Goal: Transaction & Acquisition: Purchase product/service

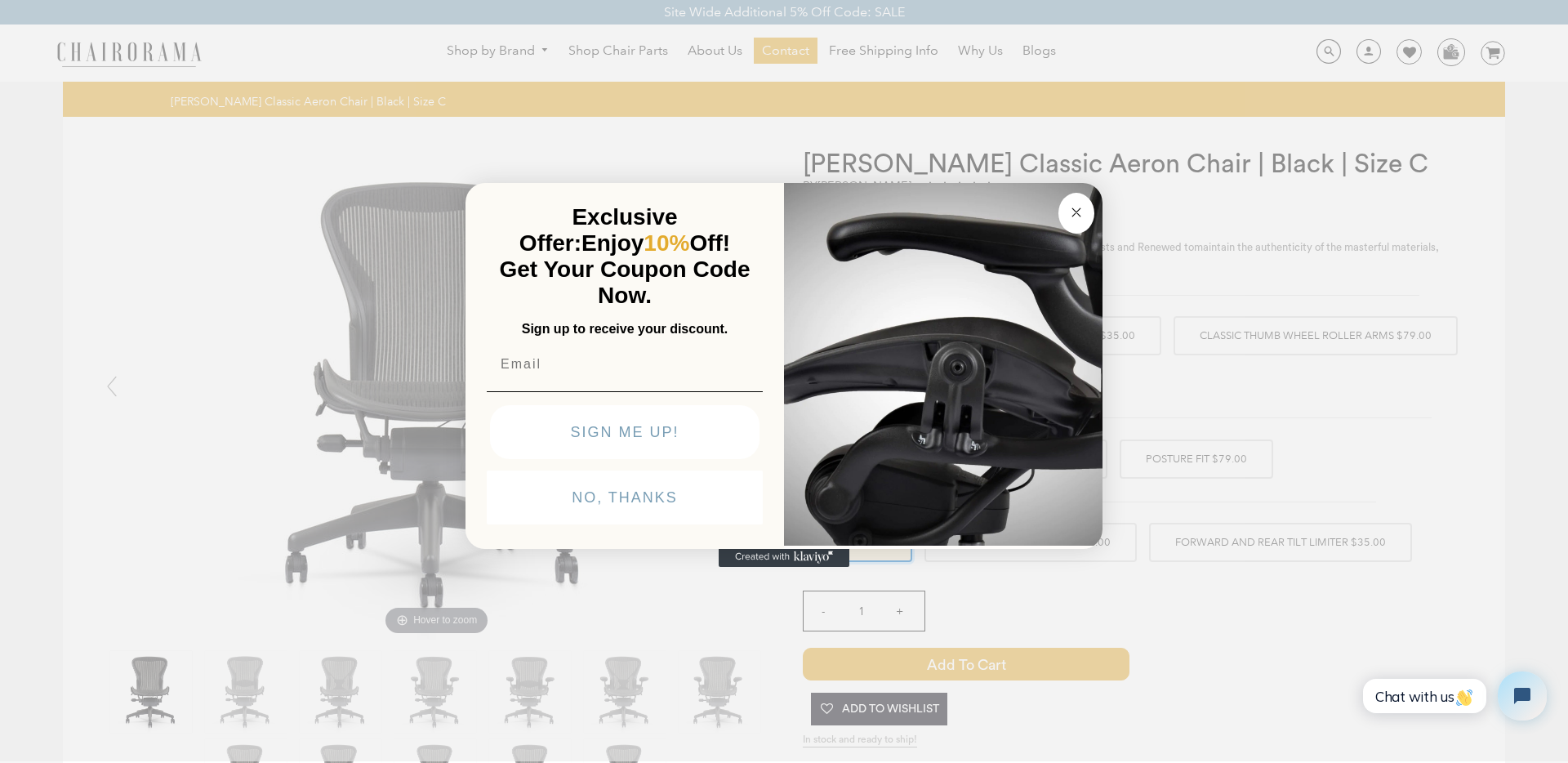
click at [1078, 209] on circle "Close dialog" at bounding box center [1077, 212] width 18 height 18
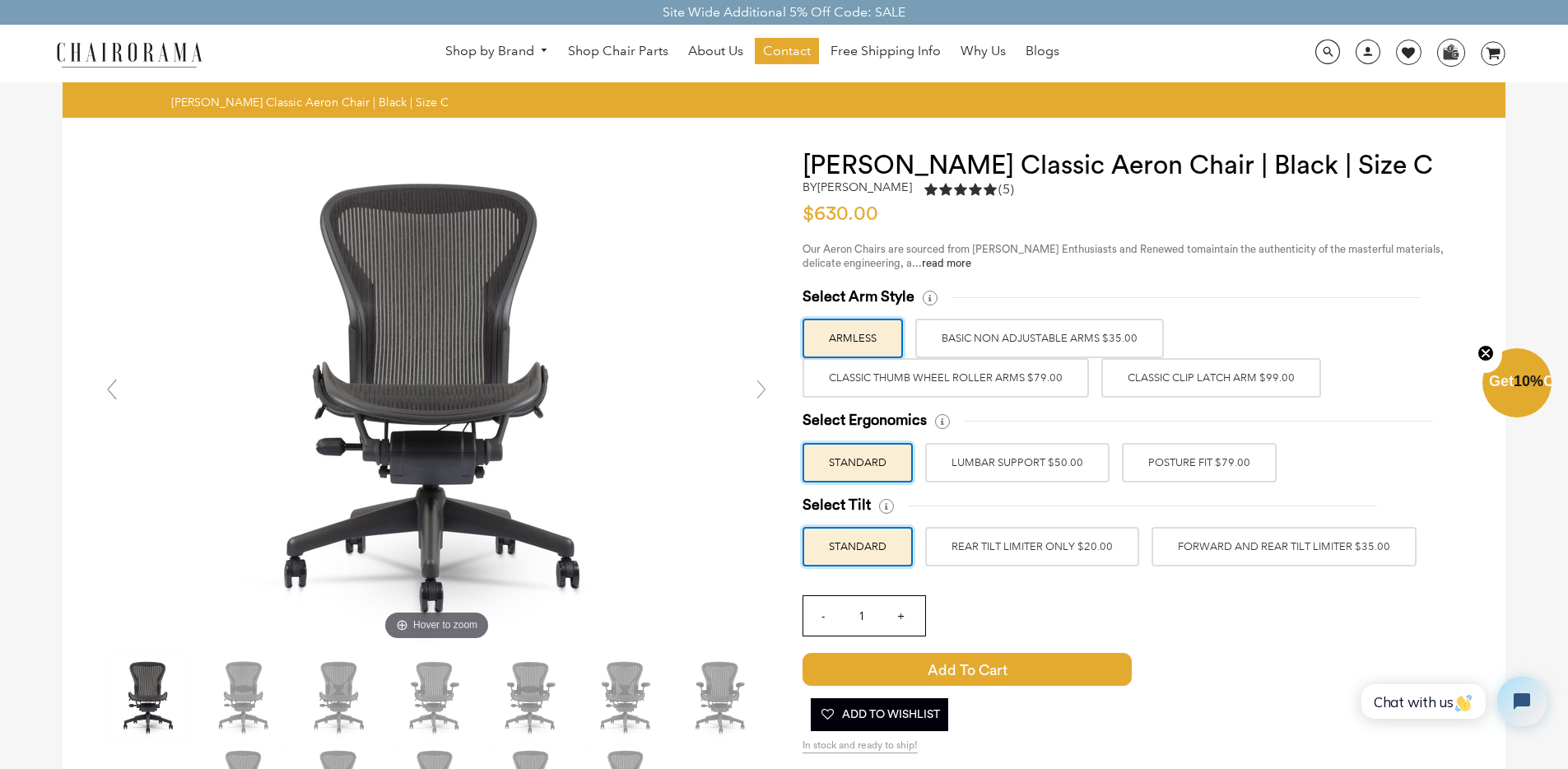
click at [1033, 344] on label "BASIC NON ADJUSTABLE ARMS $35.00" at bounding box center [1039, 338] width 248 height 39
click at [0, 0] on input "BASIC NON ADJUSTABLE ARMS $35.00" at bounding box center [0, 0] width 0 height 0
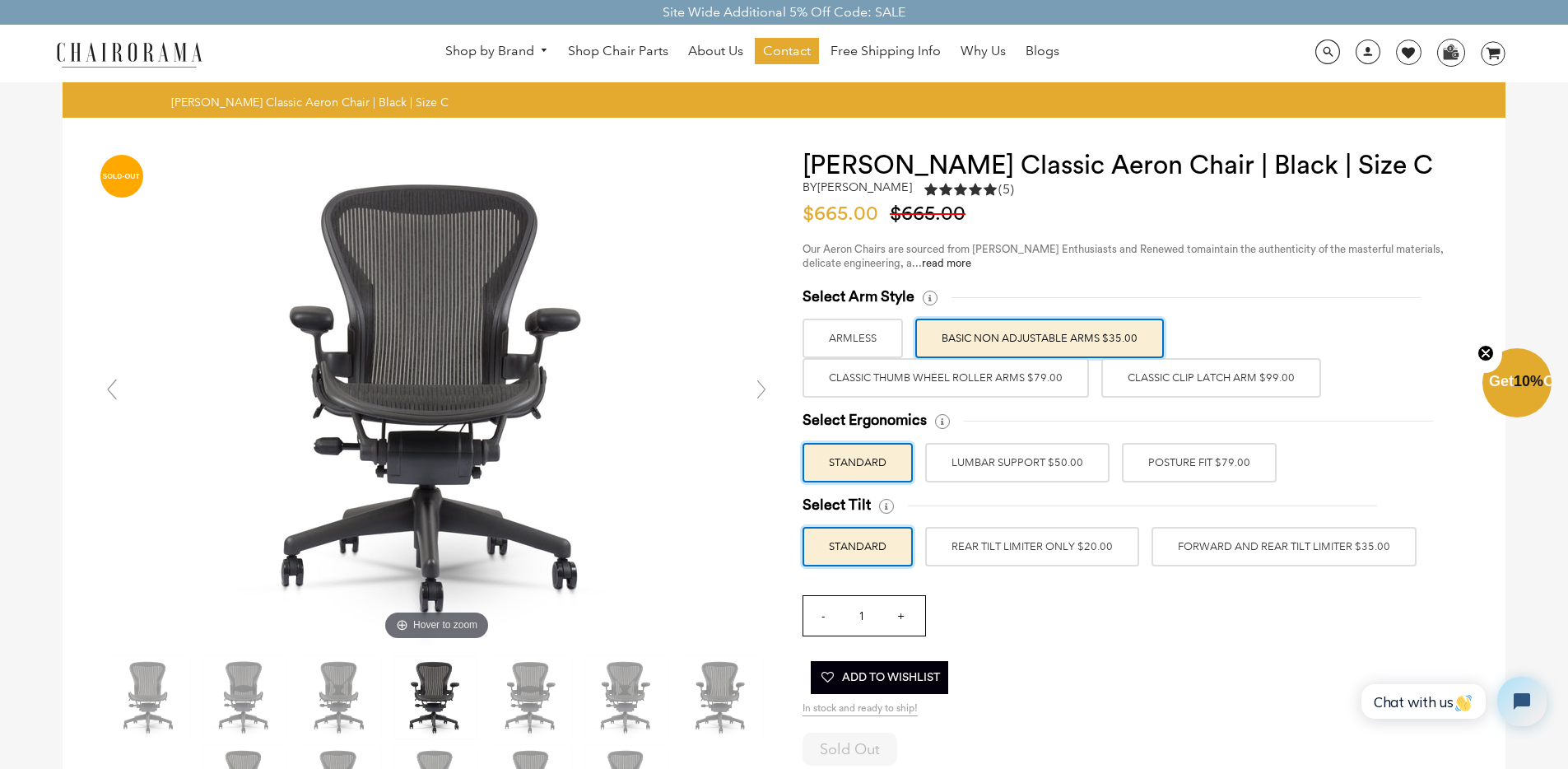
click at [969, 382] on label "Classic Thumb Wheel Roller Arms $79.00" at bounding box center [945, 378] width 287 height 39
click at [0, 0] on input "Classic Thumb Wheel Roller Arms $79.00" at bounding box center [0, 0] width 0 height 0
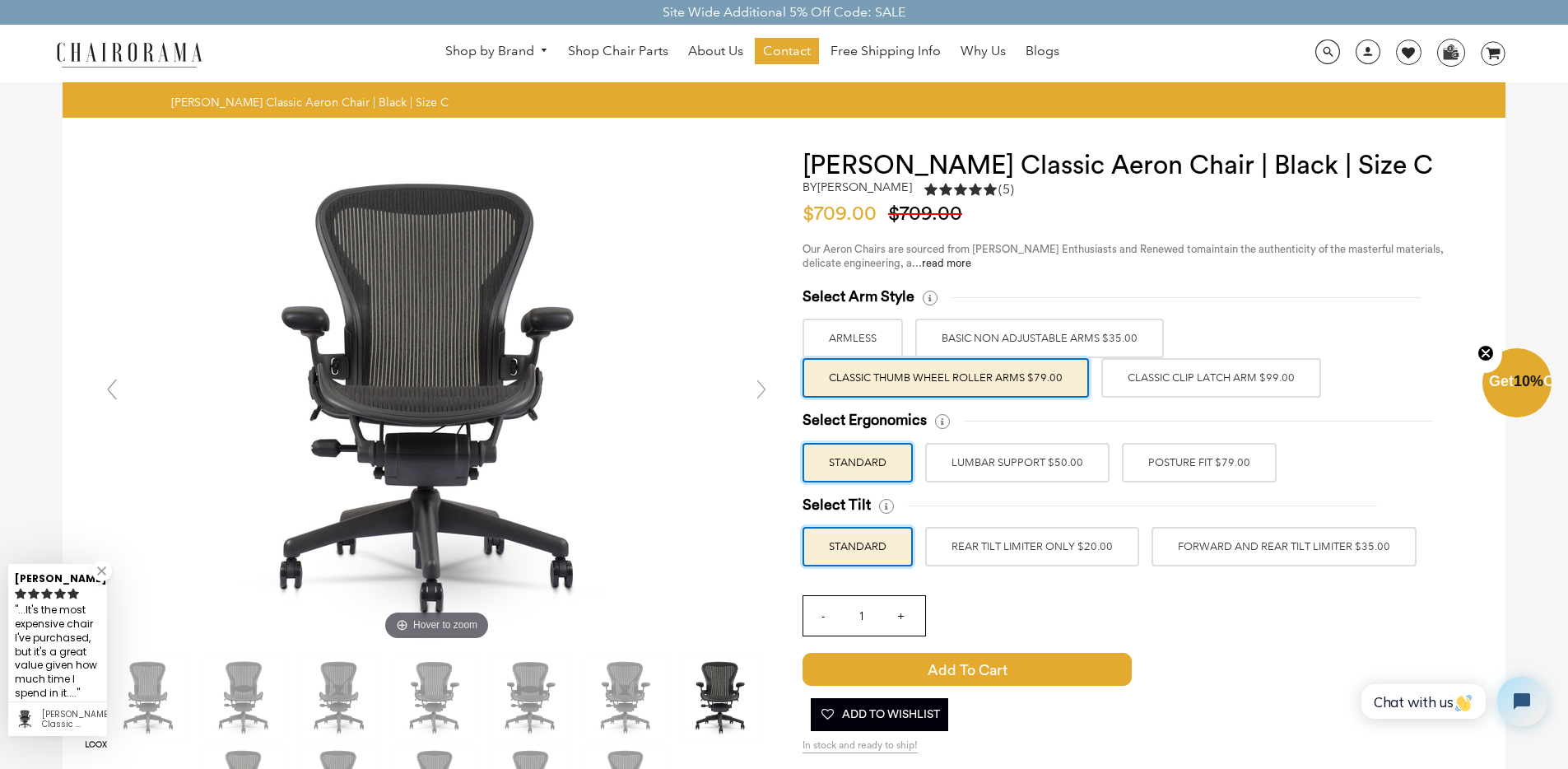
click at [1209, 383] on label "Classic Clip Latch Arm $99.00" at bounding box center [1212, 378] width 220 height 39
click at [0, 0] on input "Classic Clip Latch Arm $99.00" at bounding box center [0, 0] width 0 height 0
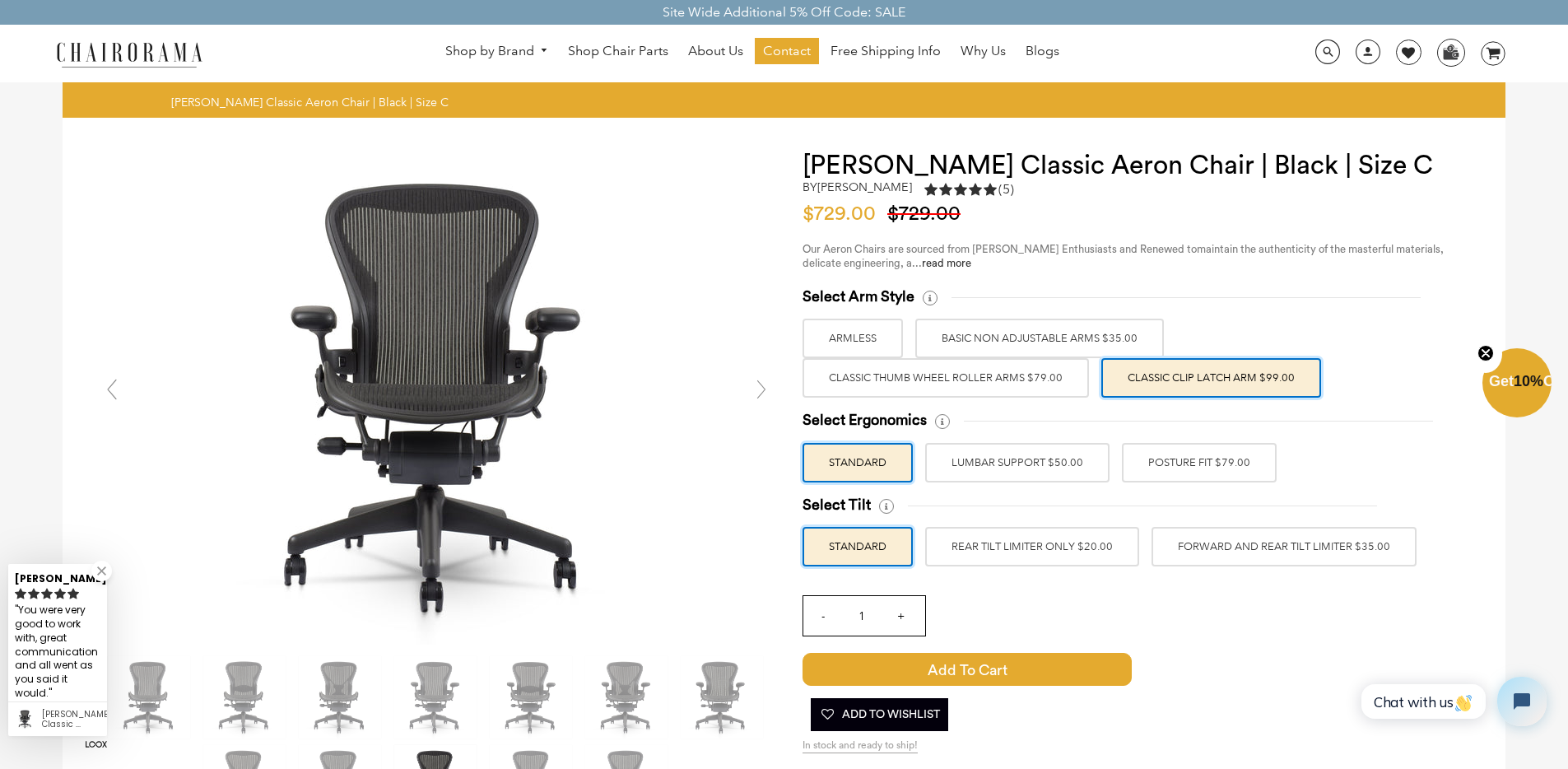
click at [1318, 276] on div "Herman Miller Classic Aeron Chair | Black | Size C by Herman Miller 5.0 rating …" at bounding box center [1137, 695] width 670 height 1087
click at [1174, 271] on div "Herman Miller Classic Aeron Chair | Black | Size C by Herman Miller 5.0 rating …" at bounding box center [1137, 695] width 670 height 1087
click at [1059, 467] on label "LUMBAR SUPPORT $50.00" at bounding box center [1017, 463] width 184 height 39
click at [0, 0] on input "LUMBAR SUPPORT $50.00" at bounding box center [0, 0] width 0 height 0
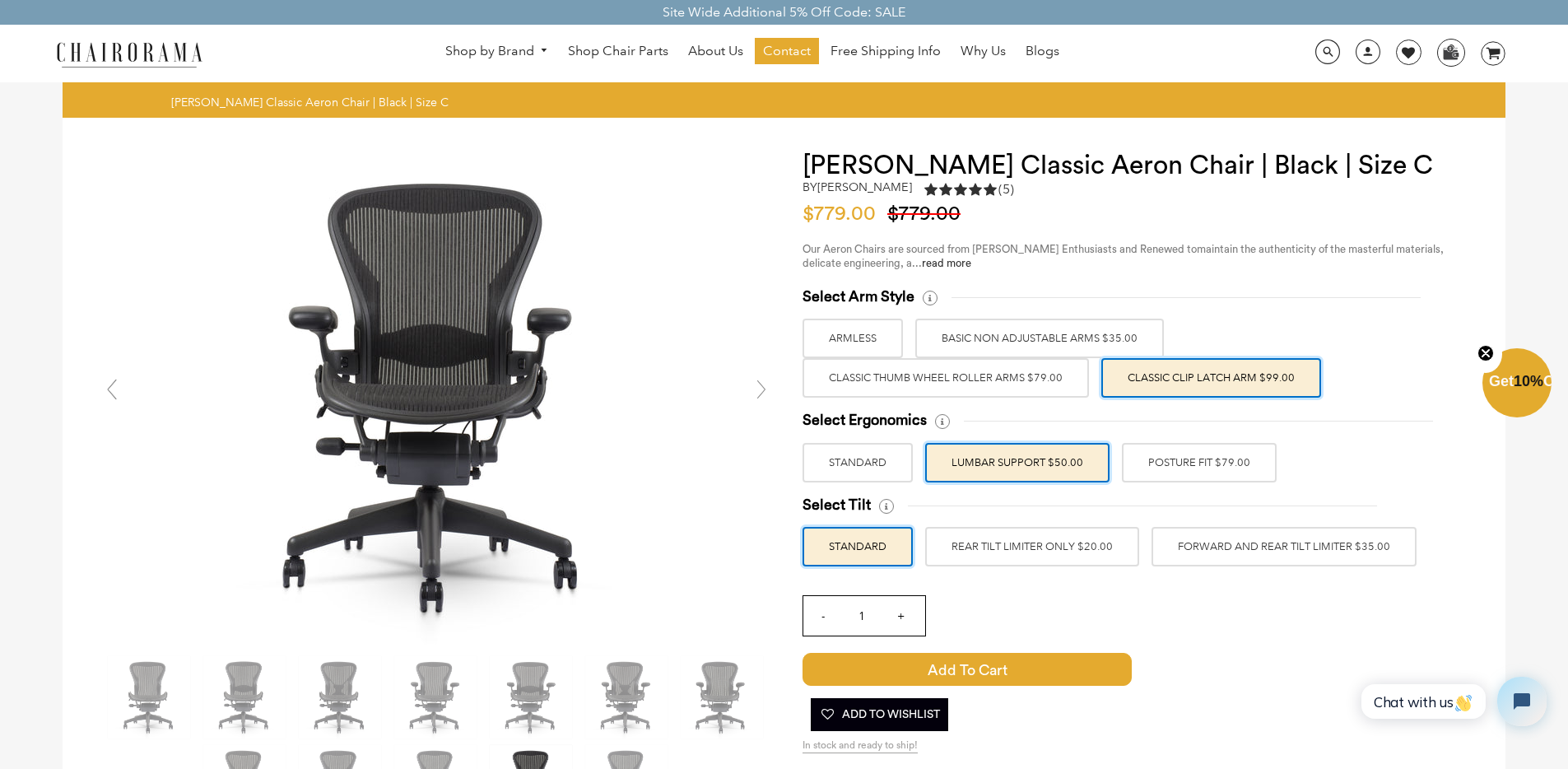
click at [891, 446] on label "STANDARD" at bounding box center [857, 463] width 111 height 39
click at [0, 0] on input "STANDARD" at bounding box center [0, 0] width 0 height 0
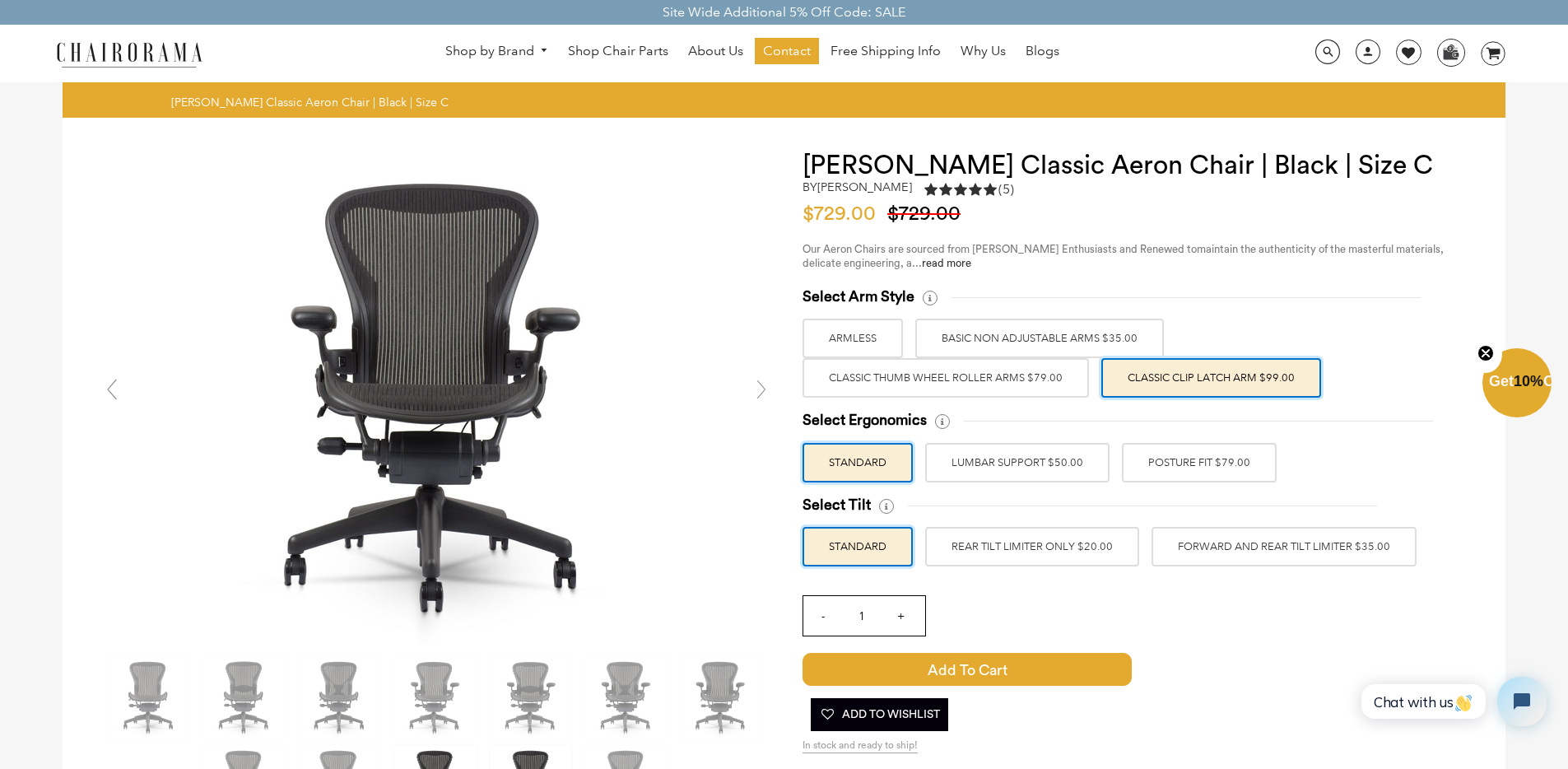
click at [1032, 473] on label "LUMBAR SUPPORT $50.00" at bounding box center [1017, 463] width 184 height 39
click at [0, 0] on input "LUMBAR SUPPORT $50.00" at bounding box center [0, 0] width 0 height 0
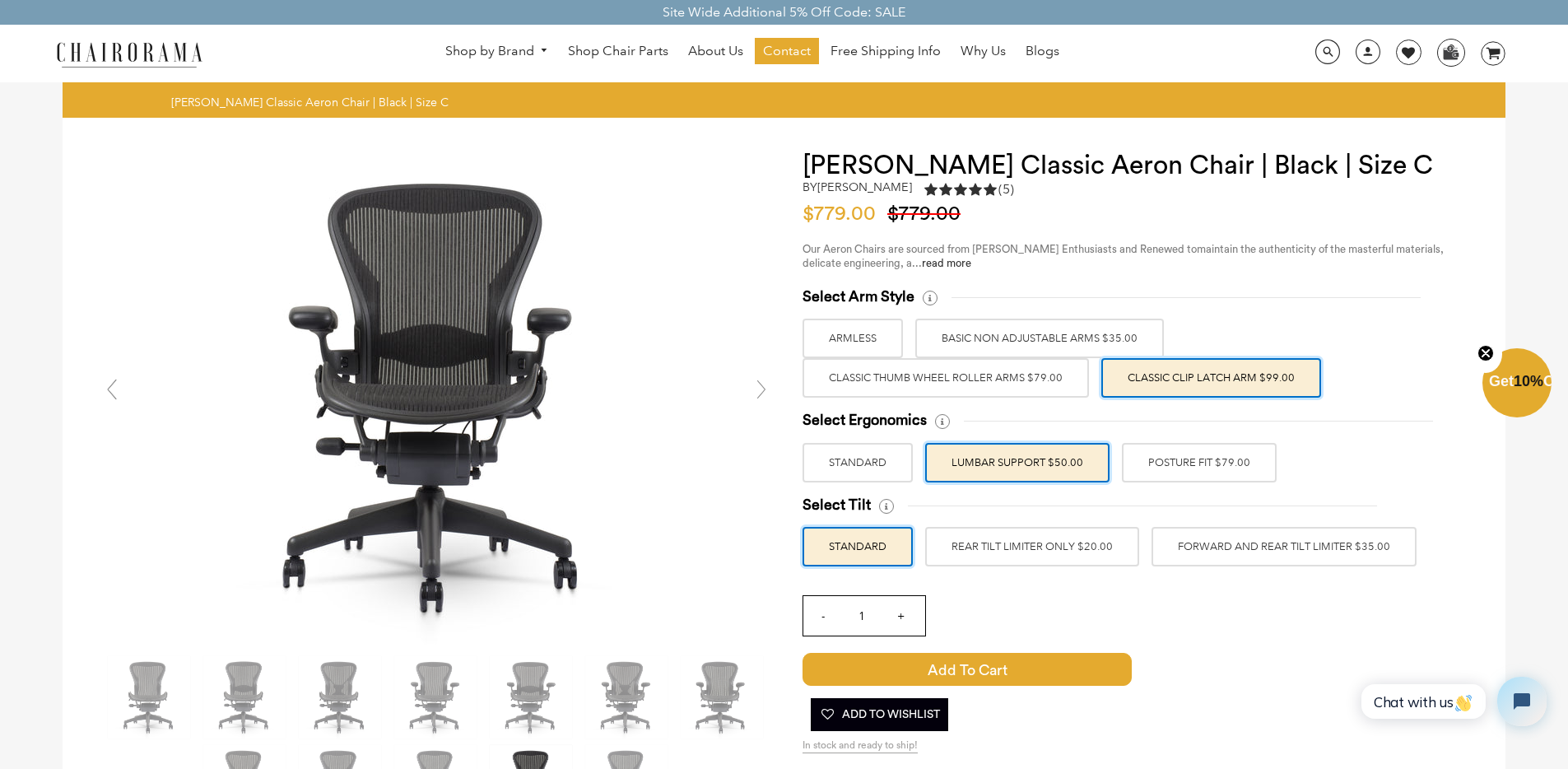
click at [1174, 467] on label "POSTURE FIT $79.00" at bounding box center [1199, 463] width 154 height 39
click at [0, 0] on input "POSTURE FIT $79.00" at bounding box center [0, 0] width 0 height 0
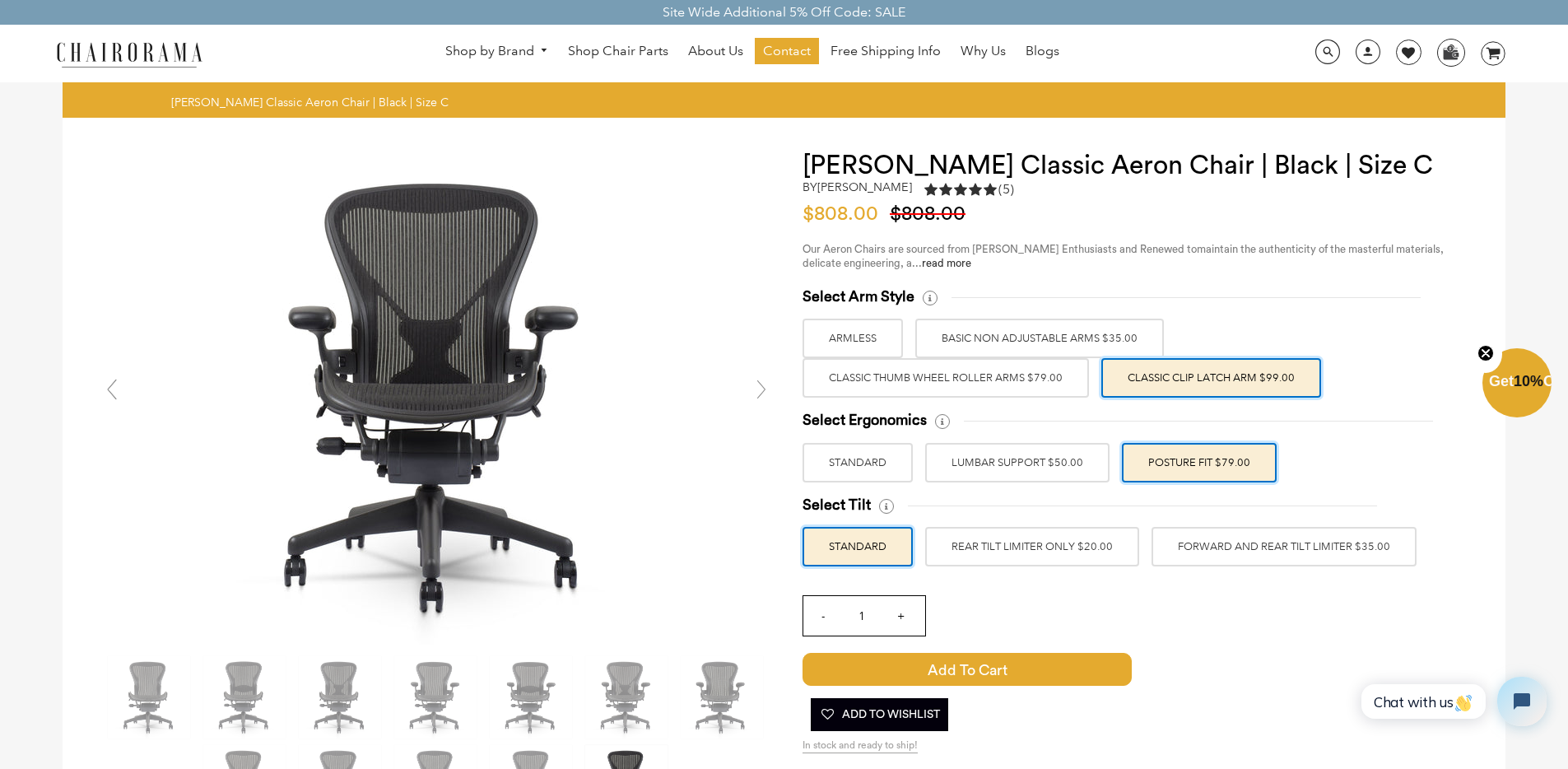
click at [1046, 468] on label "LUMBAR SUPPORT $50.00" at bounding box center [1017, 463] width 184 height 39
click at [0, 0] on input "LUMBAR SUPPORT $50.00" at bounding box center [0, 0] width 0 height 0
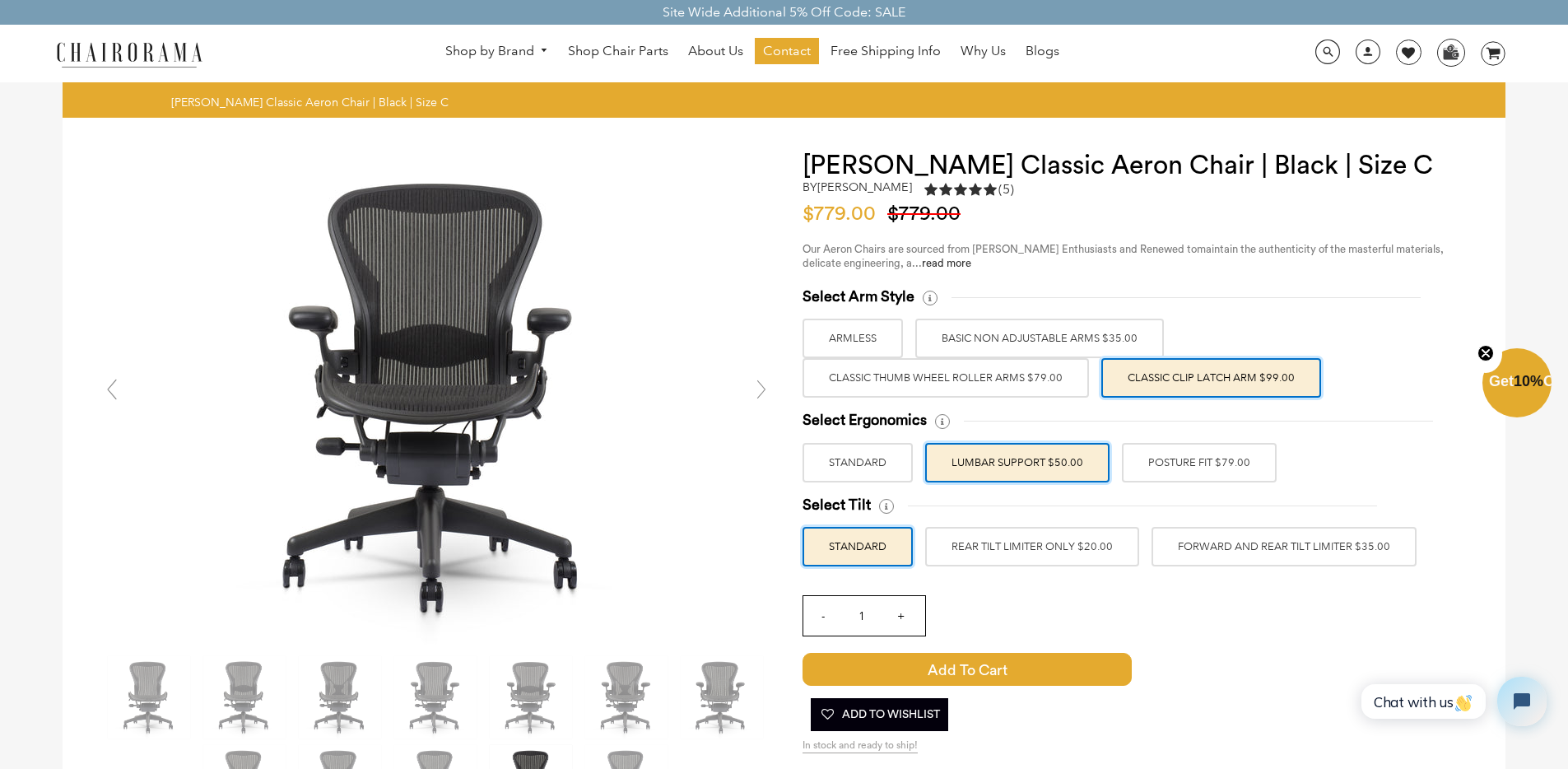
click at [1080, 544] on label "REAR TILT LIMITER ONLY $20.00" at bounding box center [1032, 546] width 214 height 39
click at [0, 0] on input "REAR TILT LIMITER ONLY $20.00" at bounding box center [0, 0] width 0 height 0
click at [1244, 548] on label "FORWARD AND REAR TILT LIMITER $35.00" at bounding box center [1284, 546] width 265 height 39
click at [0, 0] on input "FORWARD AND REAR TILT LIMITER $35.00" at bounding box center [0, 0] width 0 height 0
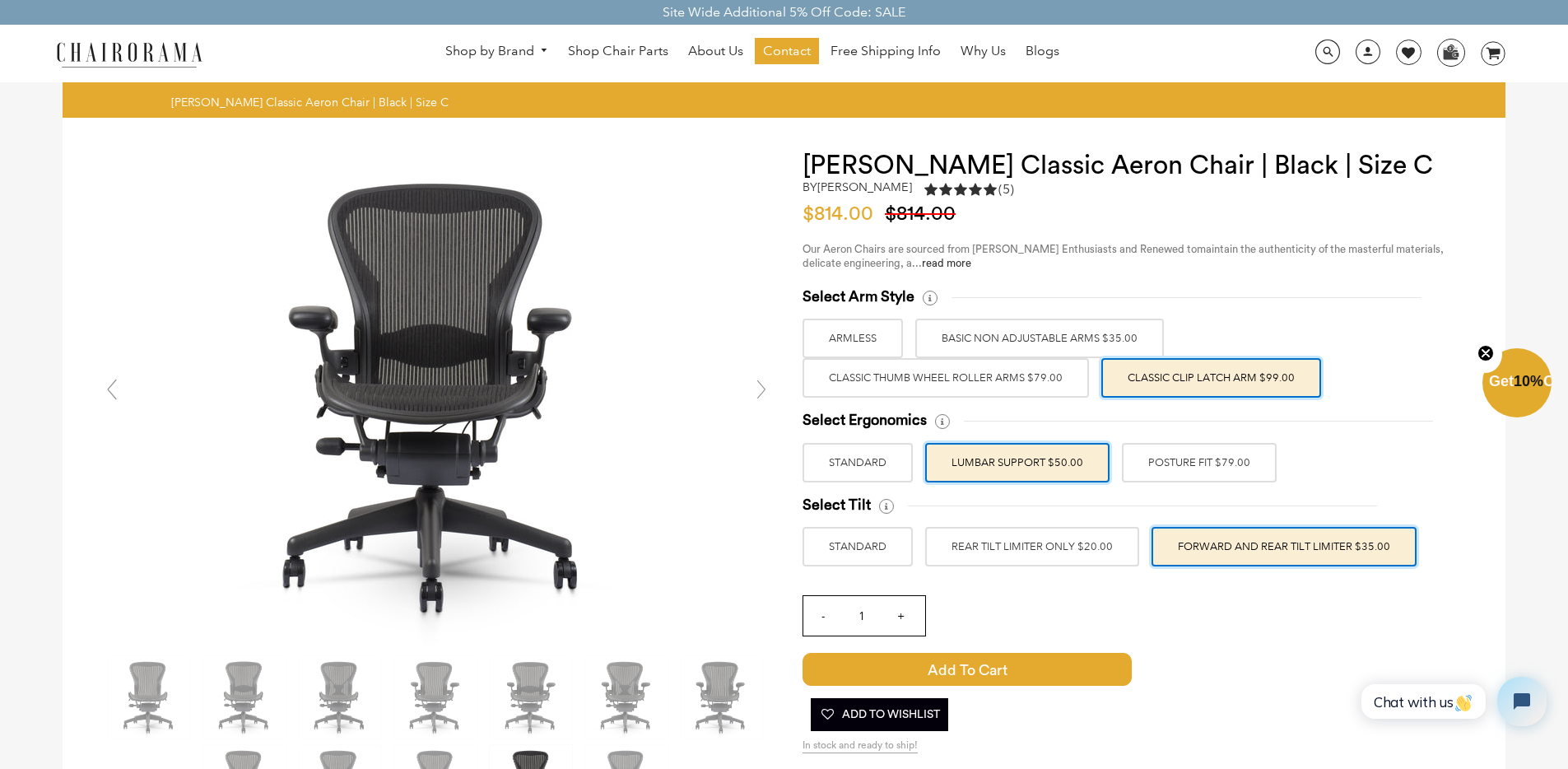
click at [868, 545] on label "STANDARD" at bounding box center [857, 546] width 111 height 39
click at [0, 0] on input "STANDARD" at bounding box center [0, 0] width 0 height 0
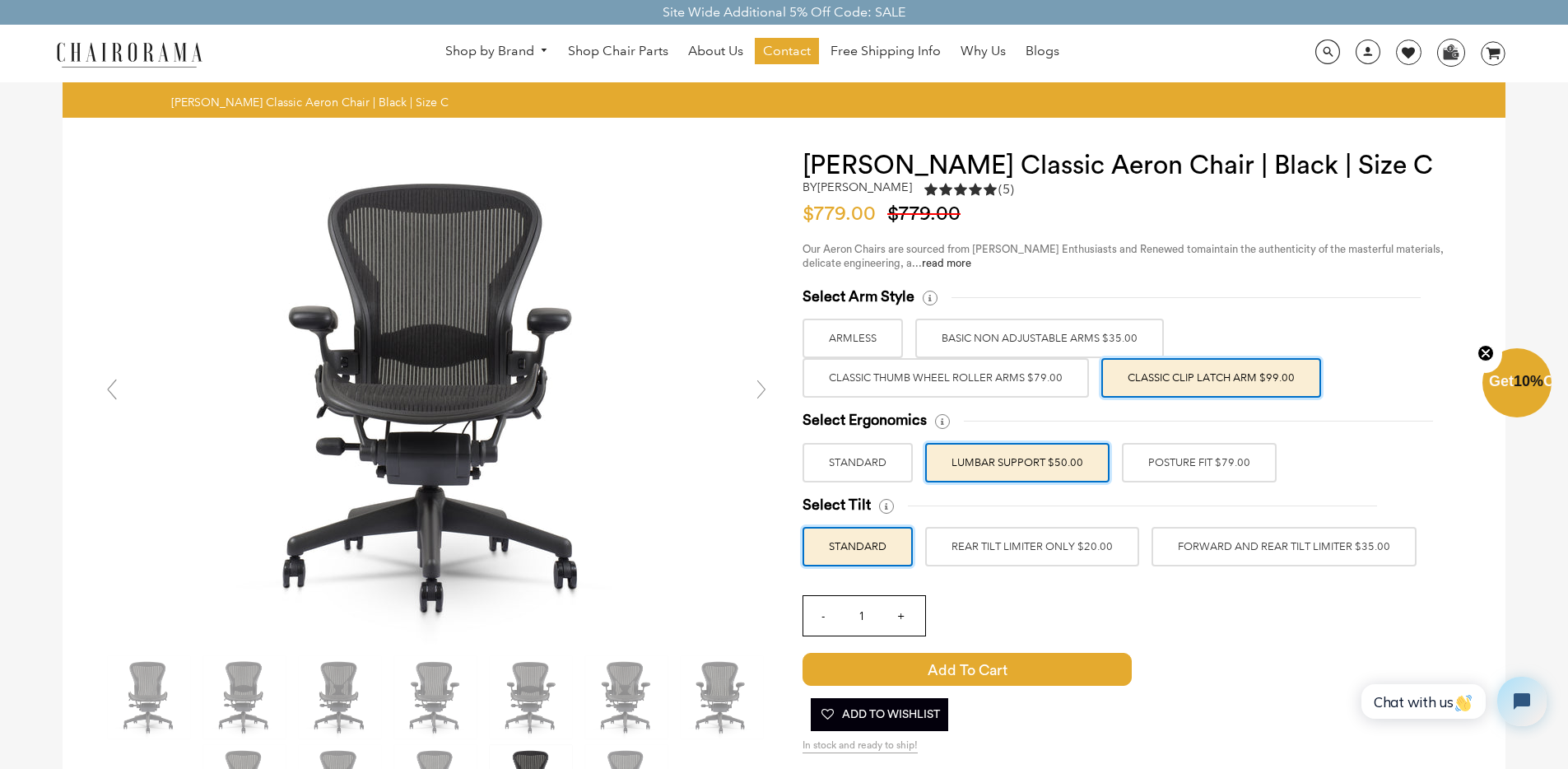
click at [1031, 546] on label "REAR TILT LIMITER ONLY $20.00" at bounding box center [1032, 546] width 214 height 39
click at [0, 0] on input "REAR TILT LIMITER ONLY $20.00" at bounding box center [0, 0] width 0 height 0
click at [1195, 554] on label "FORWARD AND REAR TILT LIMITER $35.00" at bounding box center [1284, 546] width 265 height 39
click at [0, 0] on input "FORWARD AND REAR TILT LIMITER $35.00" at bounding box center [0, 0] width 0 height 0
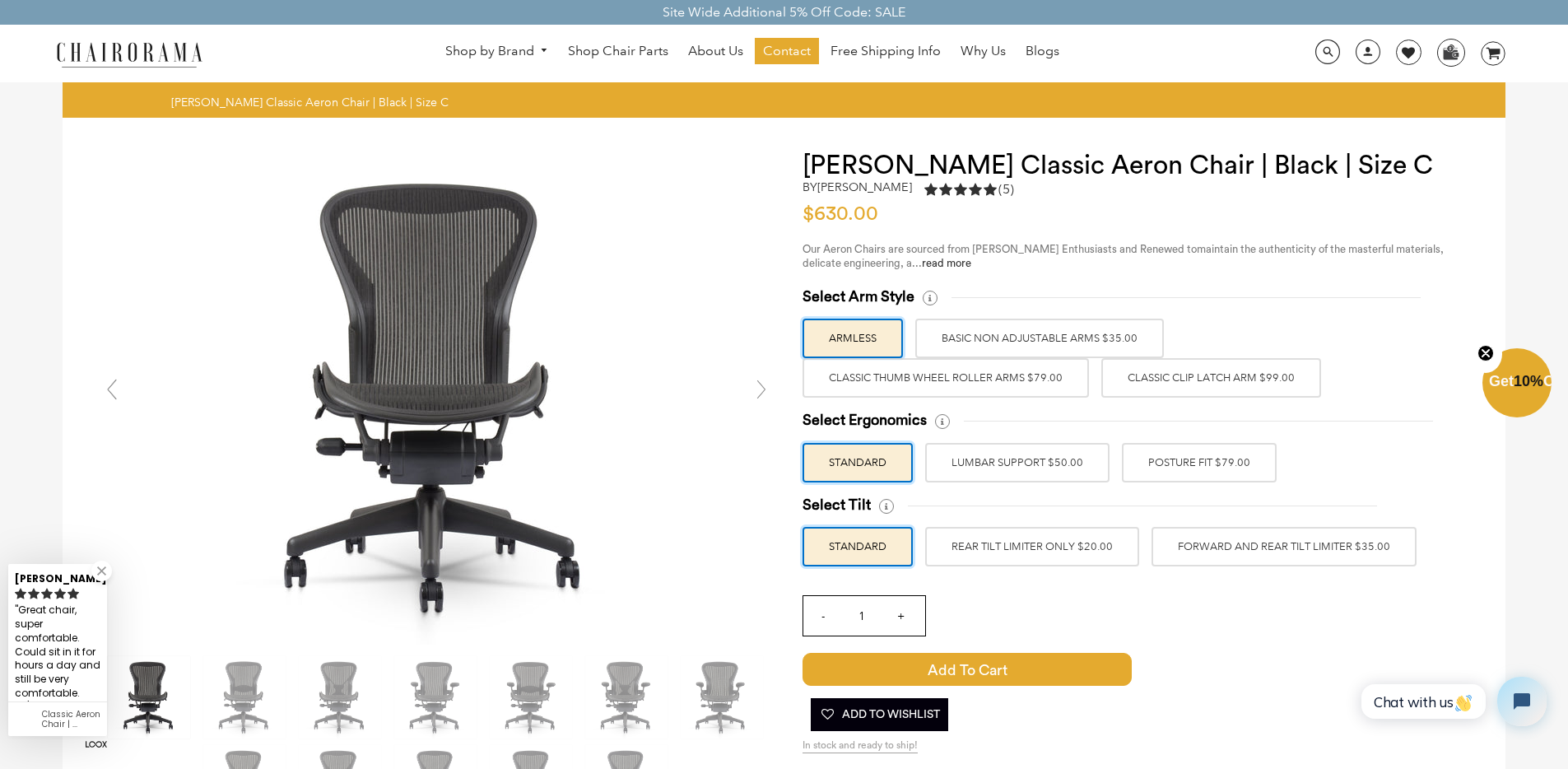
click at [1035, 378] on label "Classic Thumb Wheel Roller Arms $79.00" at bounding box center [945, 378] width 287 height 39
click at [0, 0] on input "Classic Thumb Wheel Roller Arms $79.00" at bounding box center [0, 0] width 0 height 0
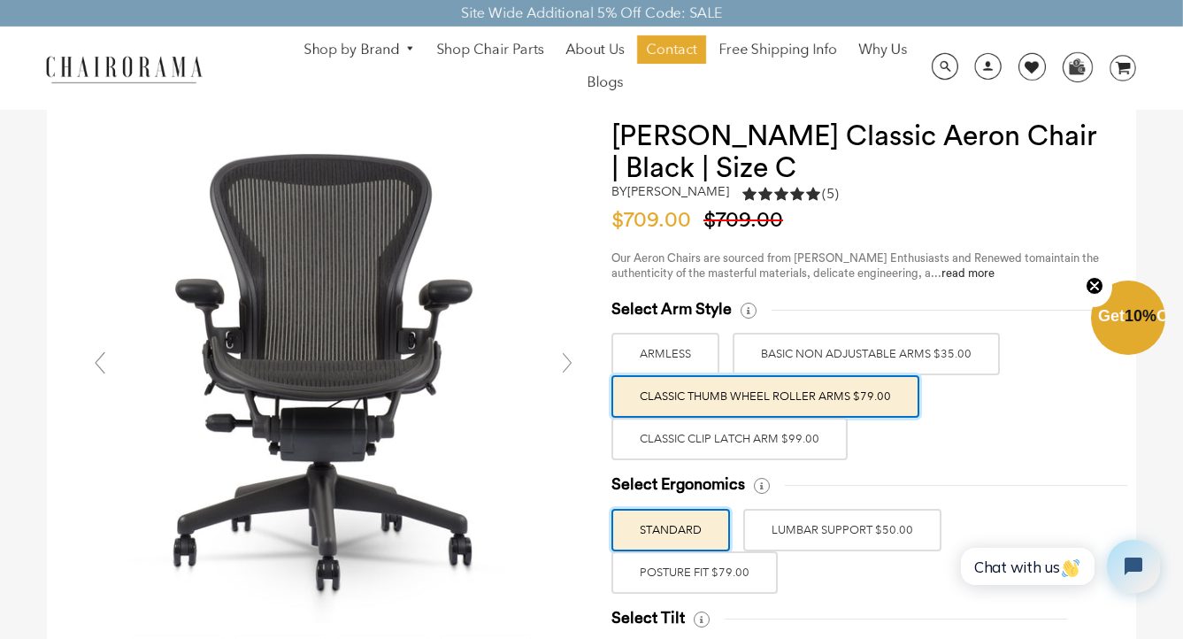
scroll to position [42, 0]
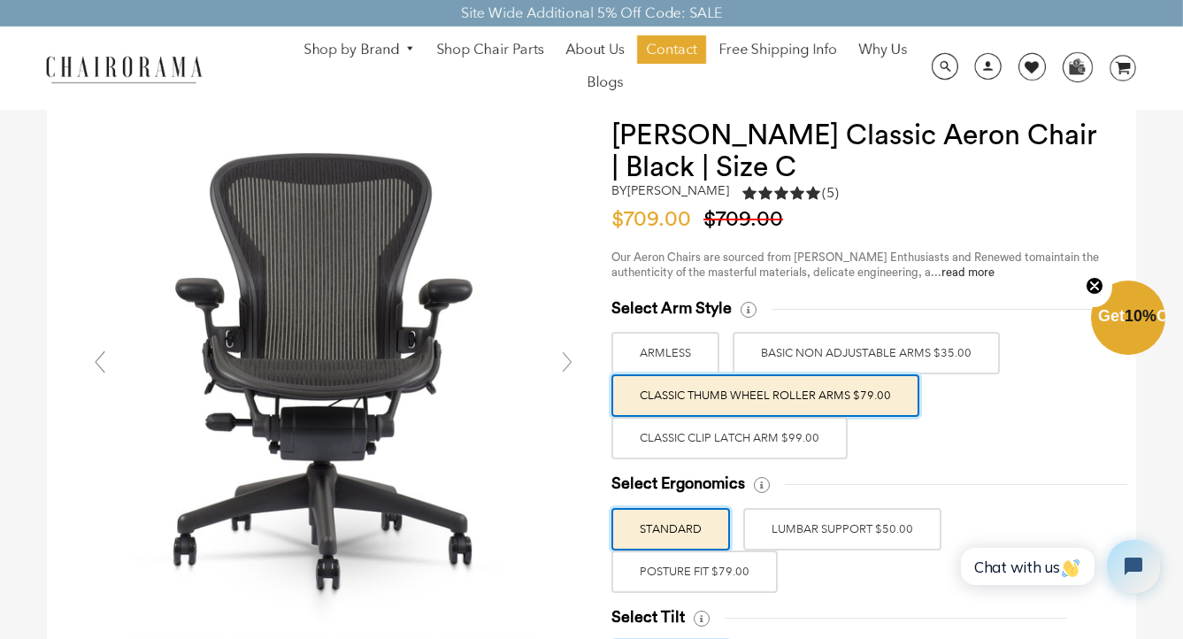
click at [969, 453] on div "Select Arm Style ARMLESS BASIC NON ADJUSTABLE ARMS $35.00 Classic Thumb Wheel R…" at bounding box center [855, 378] width 489 height 161
click at [974, 441] on div "Select Arm Style ARMLESS BASIC NON ADJUSTABLE ARMS $35.00 Classic Thumb Wheel R…" at bounding box center [855, 378] width 489 height 161
drag, startPoint x: 974, startPoint y: 441, endPoint x: 1129, endPoint y: 400, distance: 160.3
click at [974, 441] on div "Select Arm Style ARMLESS BASIC NON ADJUSTABLE ARMS $35.00 Classic Thumb Wheel R…" at bounding box center [855, 378] width 489 height 161
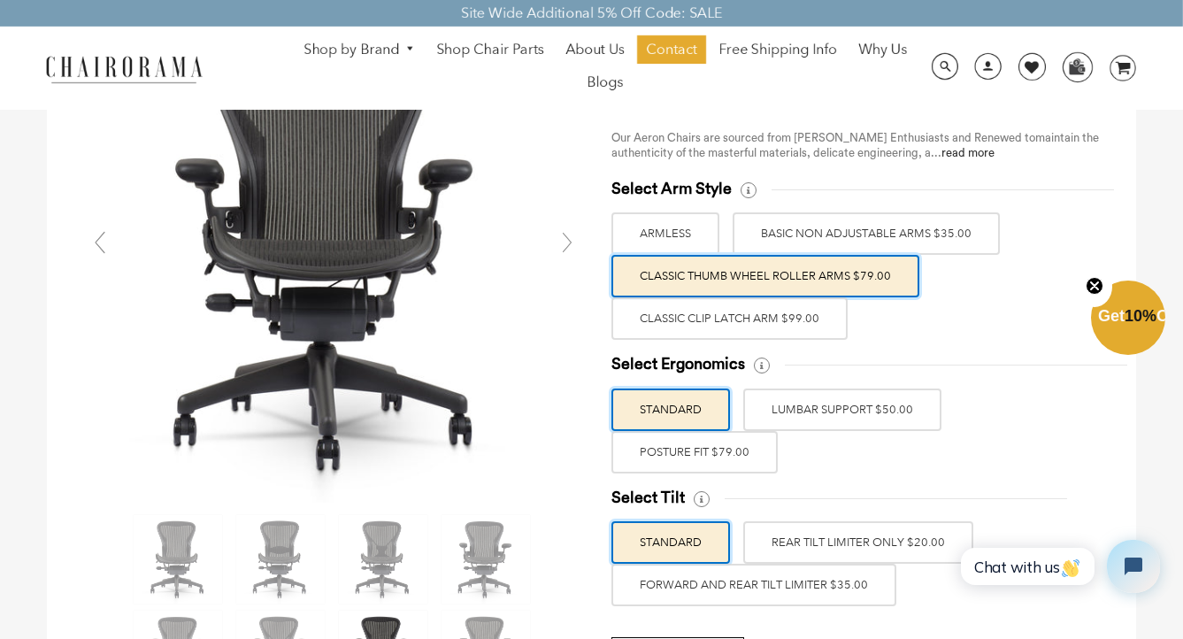
scroll to position [161, 0]
click at [828, 408] on label "LUMBAR SUPPORT $50.00" at bounding box center [842, 410] width 198 height 42
click at [0, 0] on input "LUMBAR SUPPORT $50.00" at bounding box center [0, 0] width 0 height 0
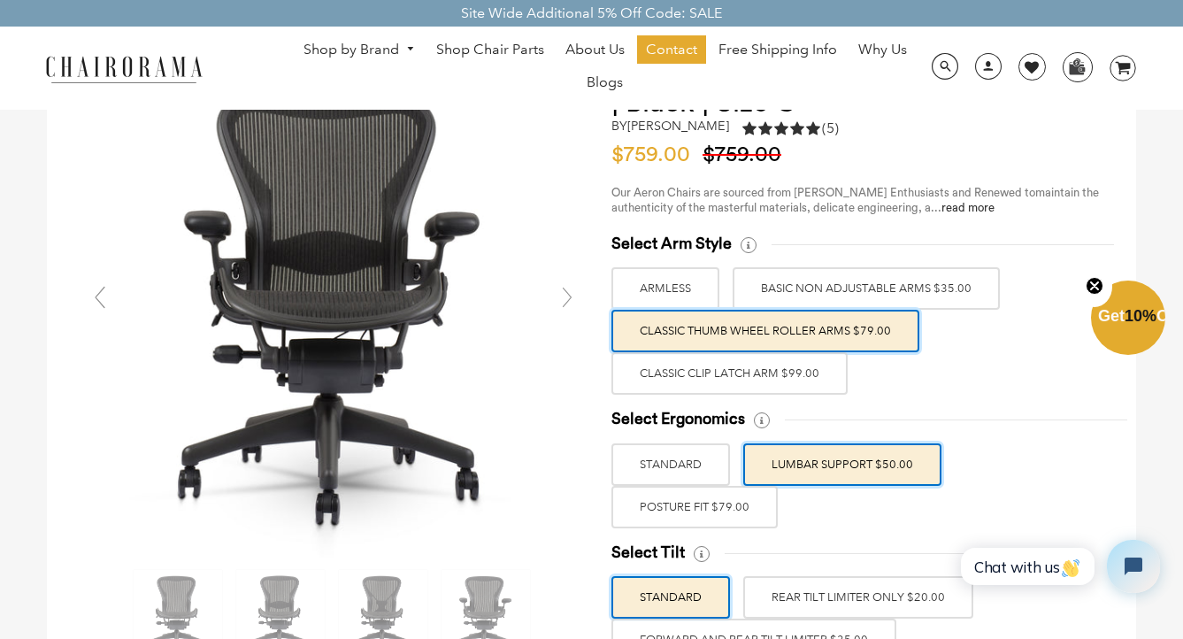
scroll to position [101, 0]
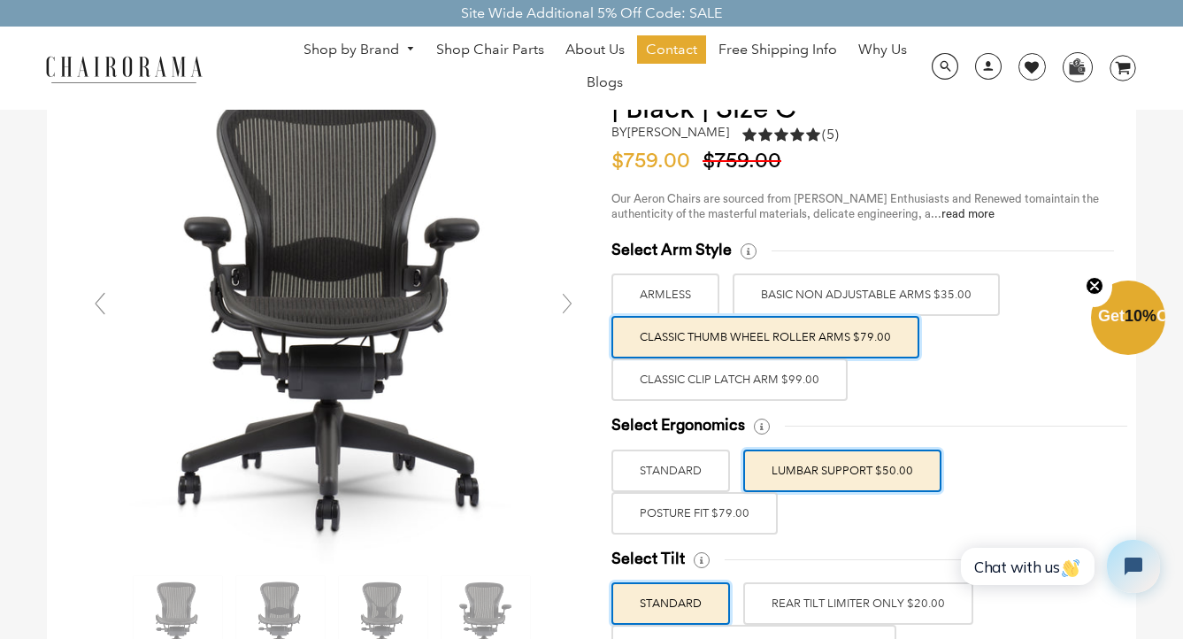
click at [816, 375] on label "Classic Clip Latch Arm $99.00" at bounding box center [729, 379] width 236 height 42
click at [0, 0] on input "Classic Clip Latch Arm $99.00" at bounding box center [0, 0] width 0 height 0
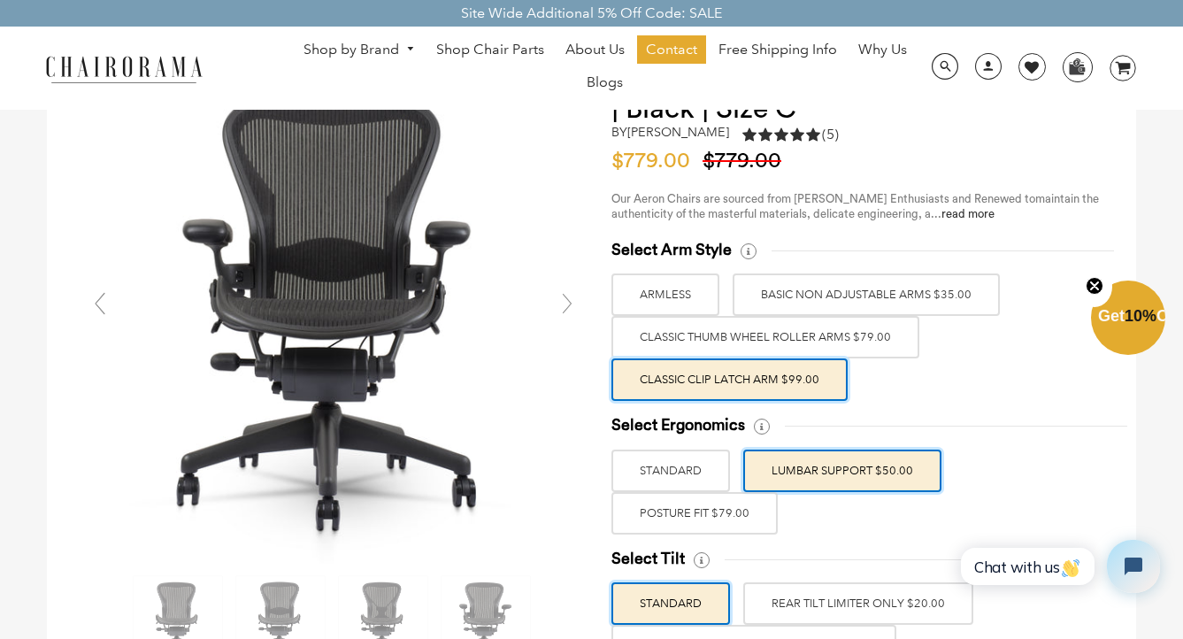
drag, startPoint x: 760, startPoint y: 338, endPoint x: 634, endPoint y: 329, distance: 125.9
click at [759, 338] on label "Classic Thumb Wheel Roller Arms $79.00" at bounding box center [765, 337] width 308 height 42
click at [0, 0] on input "Classic Thumb Wheel Roller Arms $79.00" at bounding box center [0, 0] width 0 height 0
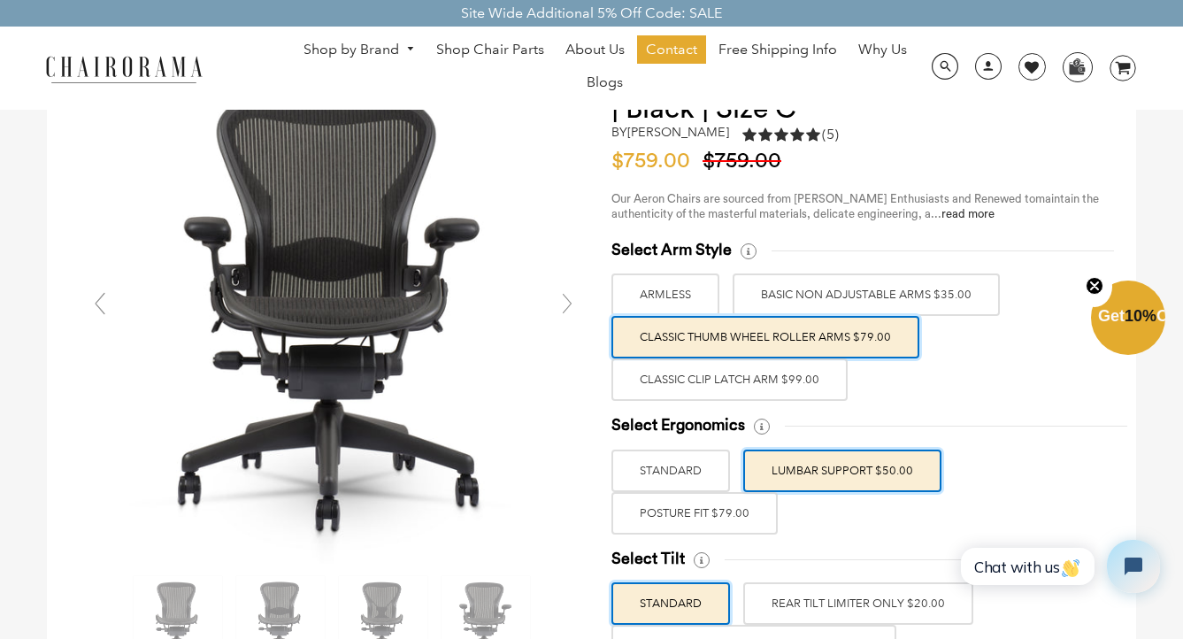
click at [417, 265] on img at bounding box center [333, 312] width 502 height 502
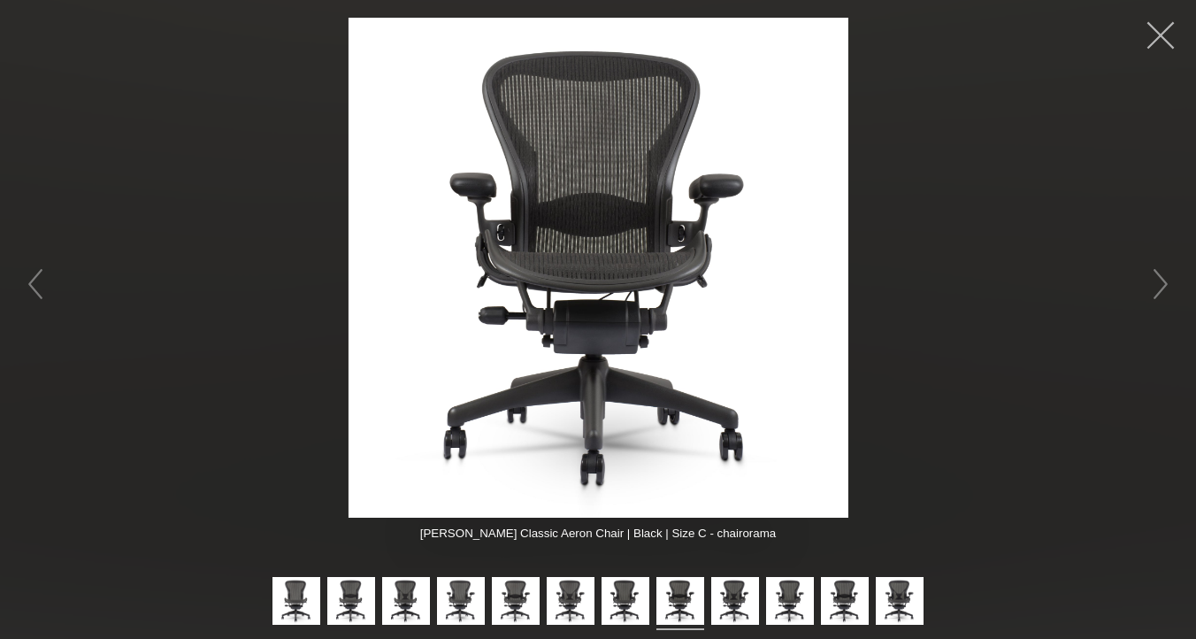
click at [1169, 32] on button "button" at bounding box center [1160, 35] width 53 height 53
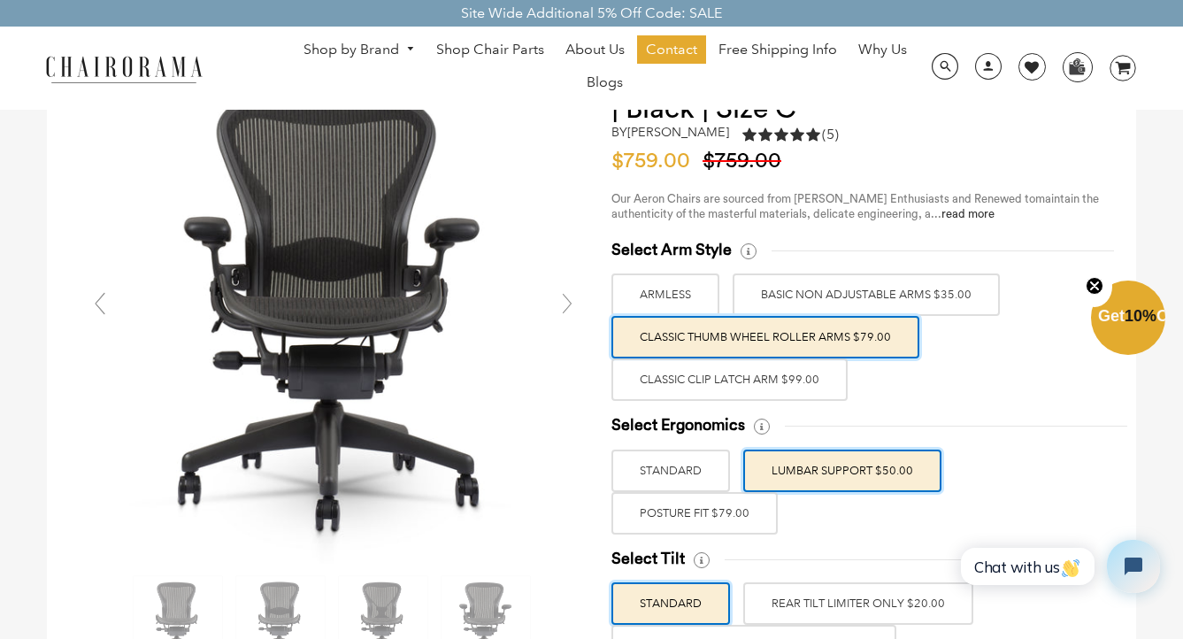
click at [717, 379] on label "Classic Clip Latch Arm $99.00" at bounding box center [729, 379] width 236 height 42
click at [0, 0] on input "Classic Clip Latch Arm $99.00" at bounding box center [0, 0] width 0 height 0
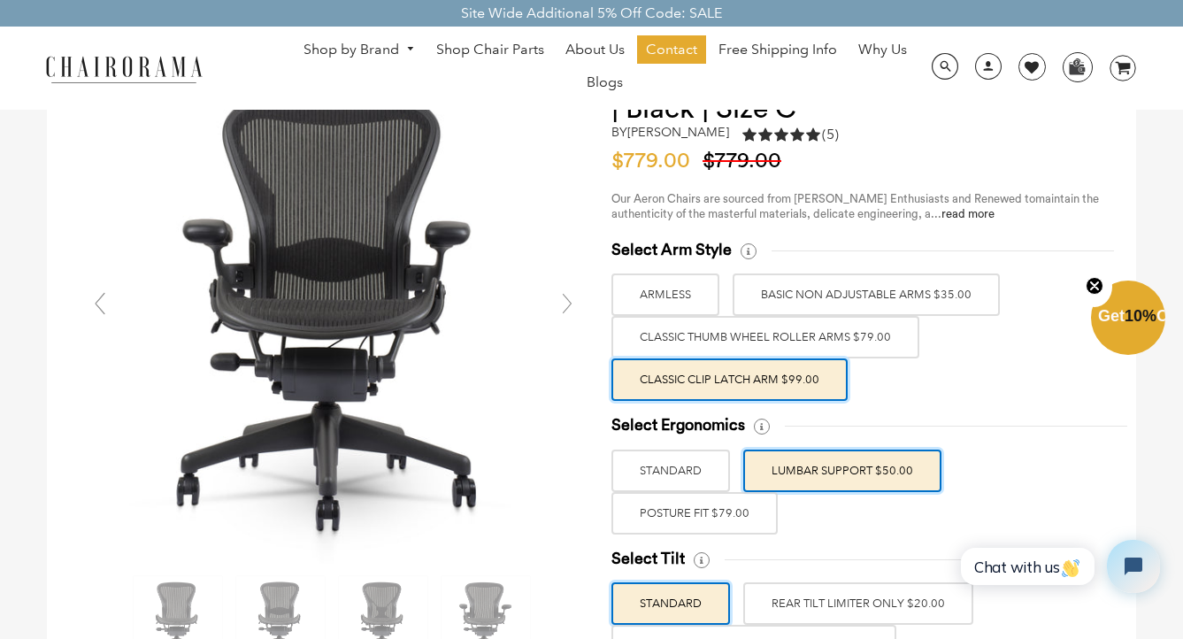
click at [967, 395] on div "Select Arm Style ARMLESS BASIC NON ADJUSTABLE ARMS $35.00 Classic Thumb Wheel R…" at bounding box center [855, 320] width 489 height 161
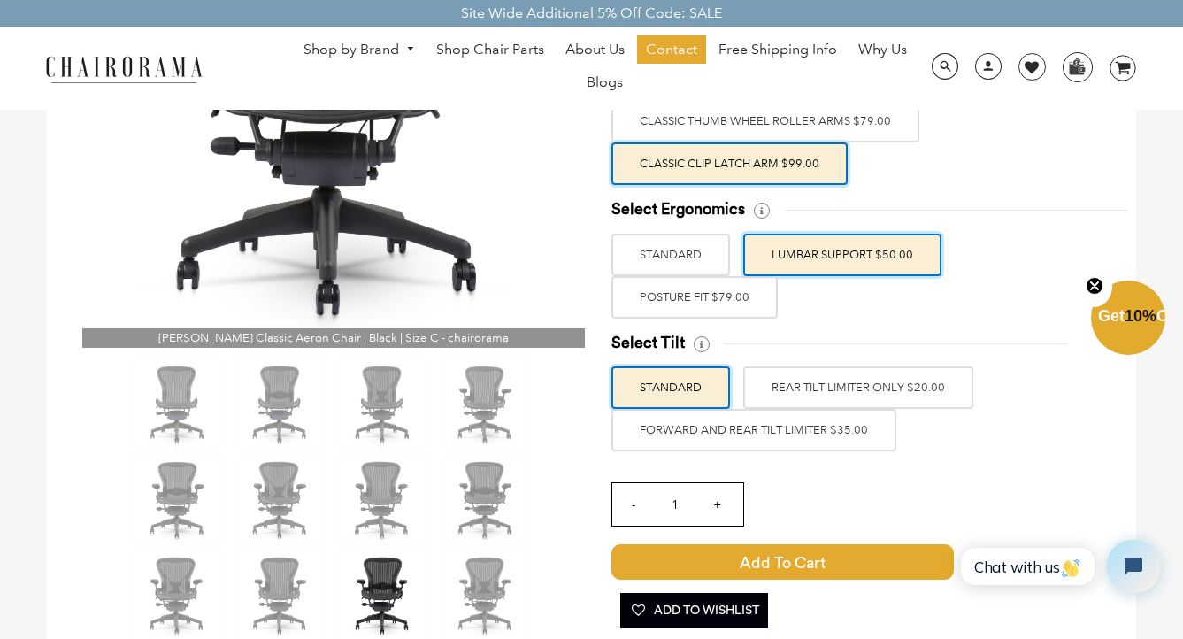
scroll to position [313, 0]
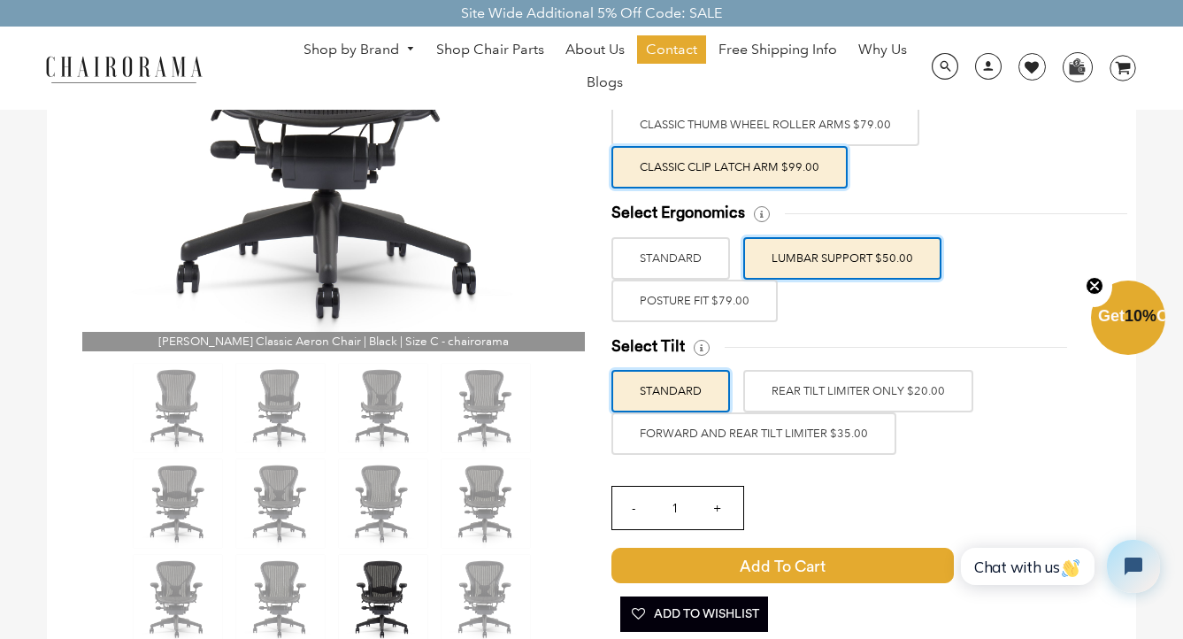
click at [870, 131] on label "Classic Thumb Wheel Roller Arms $79.00" at bounding box center [765, 124] width 308 height 42
click at [0, 0] on input "Classic Thumb Wheel Roller Arms $79.00" at bounding box center [0, 0] width 0 height 0
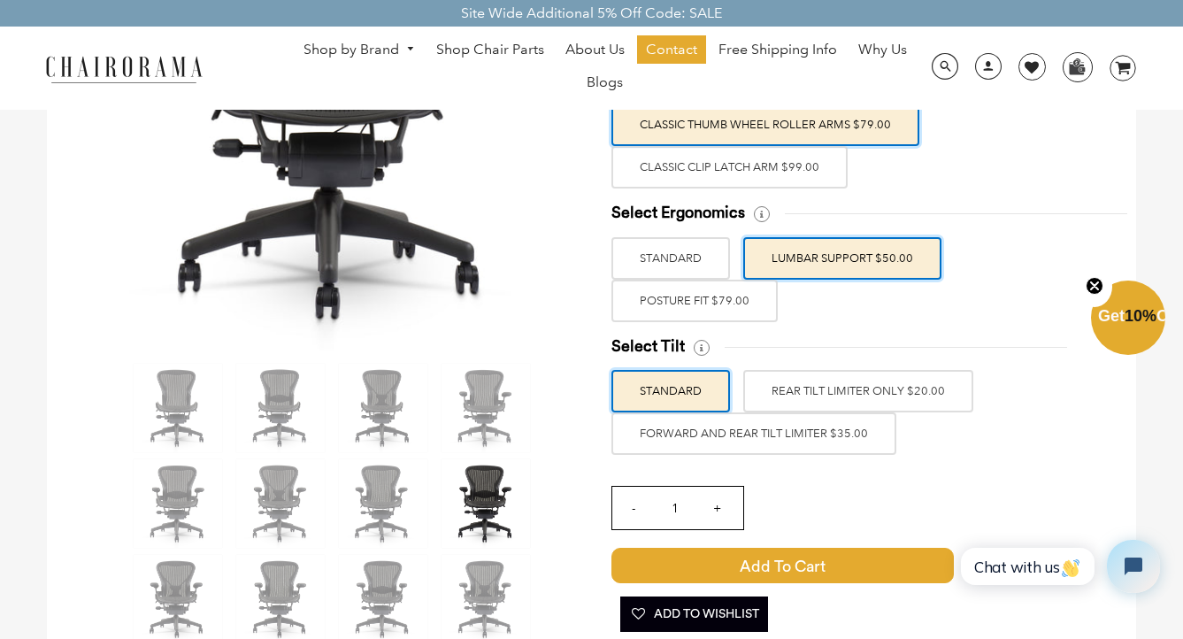
click at [820, 171] on label "Classic Clip Latch Arm $99.00" at bounding box center [729, 167] width 236 height 42
click at [0, 0] on input "Classic Clip Latch Arm $99.00" at bounding box center [0, 0] width 0 height 0
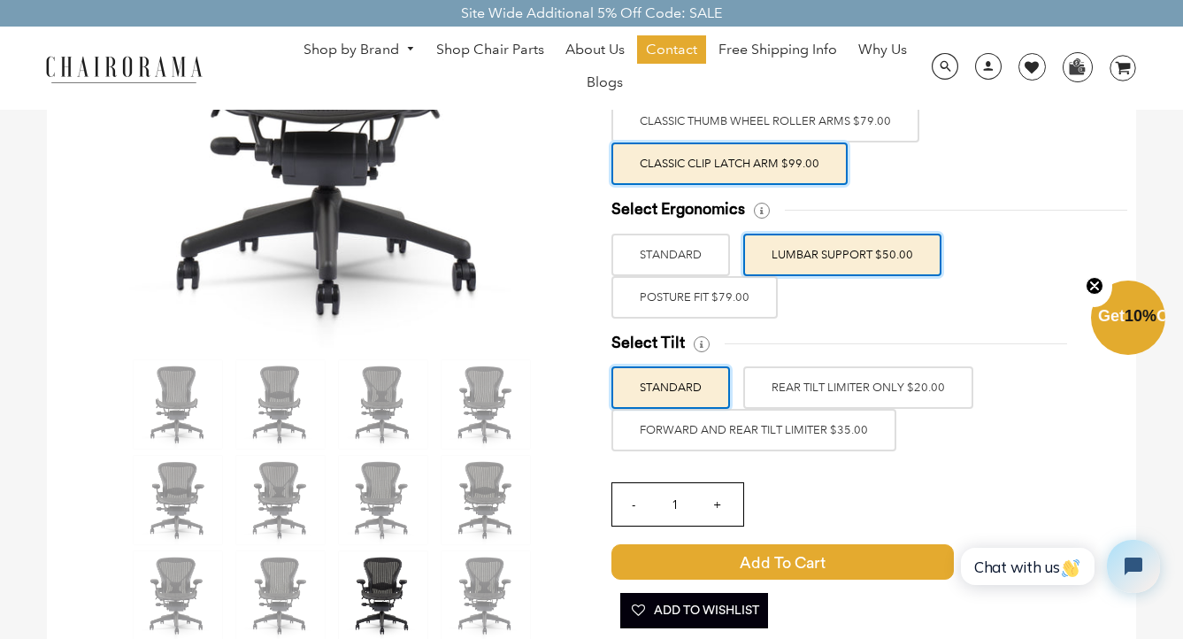
scroll to position [320, 0]
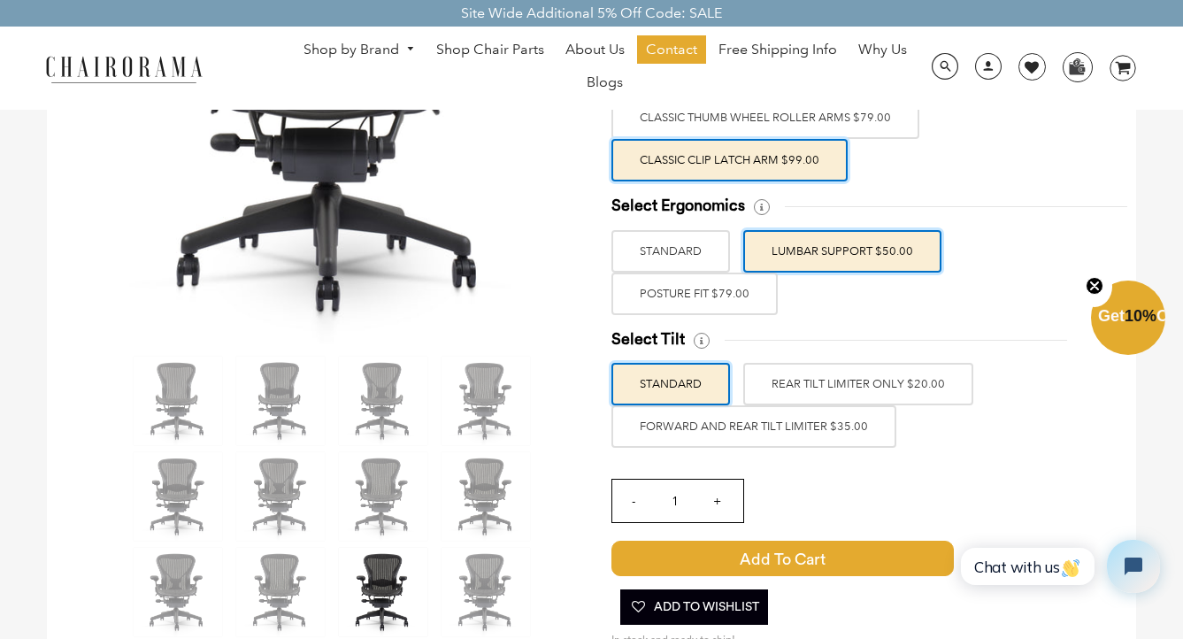
click at [879, 427] on label "FORWARD AND REAR TILT LIMITER $35.00" at bounding box center [753, 426] width 285 height 42
click at [0, 0] on input "FORWARD AND REAR TILT LIMITER $35.00" at bounding box center [0, 0] width 0 height 0
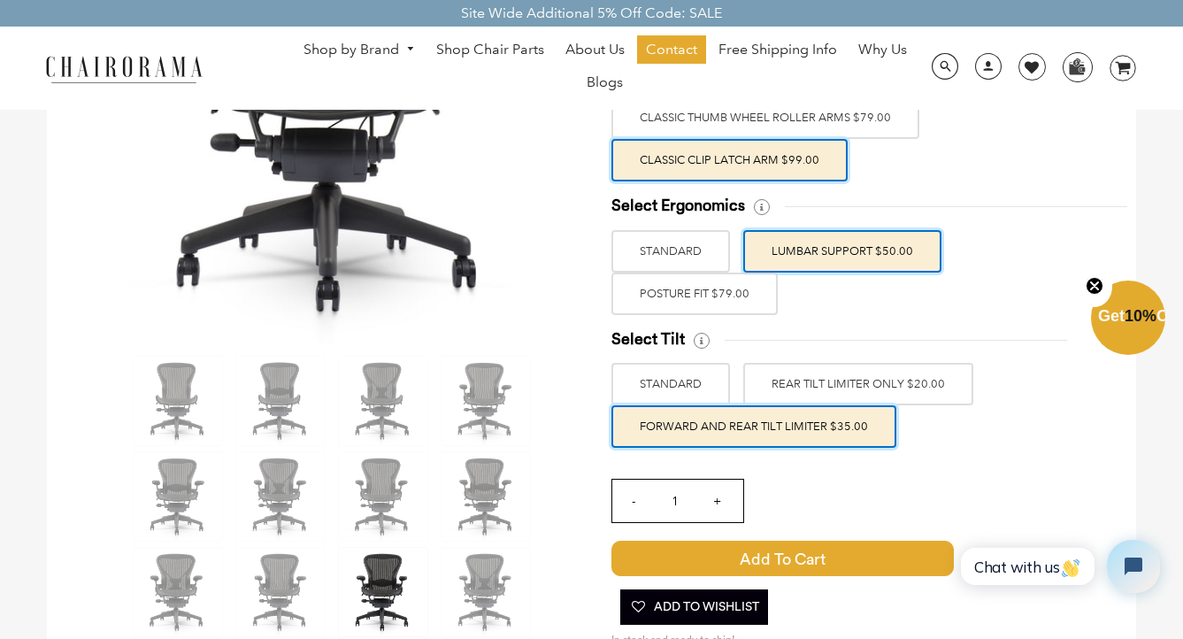
click at [958, 448] on div "Select Arm Style ARMLESS BASIC NON ADJUSTABLE ARMS $35.00 -" at bounding box center [855, 603] width 489 height 1167
click at [901, 392] on label "REAR TILT LIMITER ONLY $20.00" at bounding box center [858, 384] width 230 height 42
click at [0, 0] on input "REAR TILT LIMITER ONLY $20.00" at bounding box center [0, 0] width 0 height 0
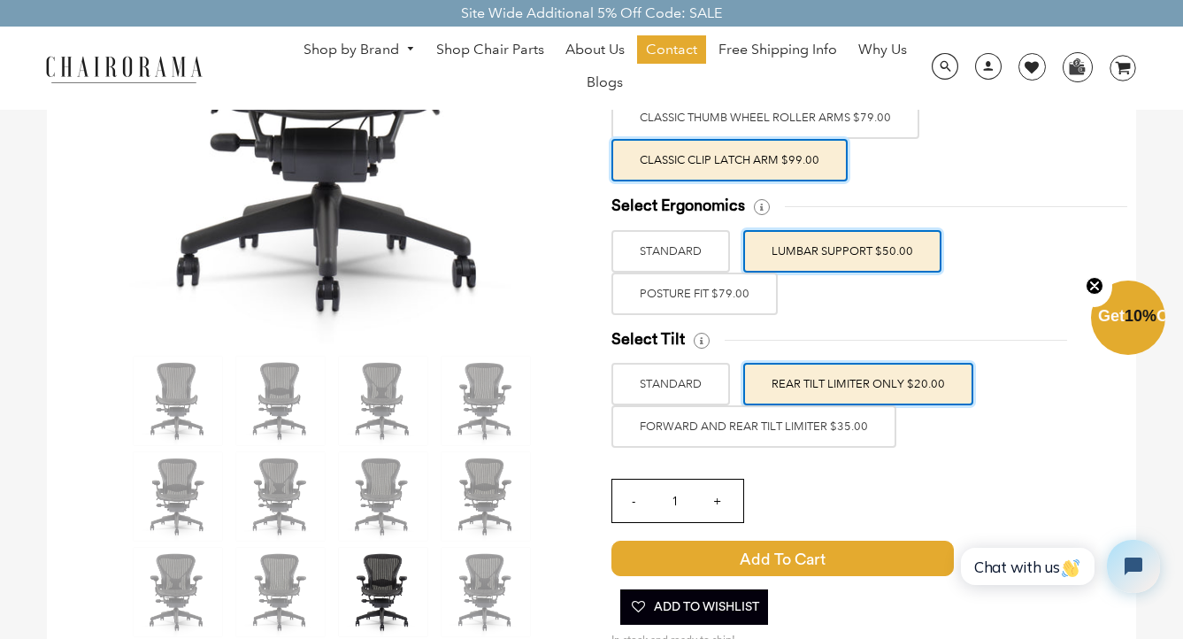
click at [847, 434] on label "FORWARD AND REAR TILT LIMITER $35.00" at bounding box center [753, 426] width 285 height 42
click at [0, 0] on input "FORWARD AND REAR TILT LIMITER $35.00" at bounding box center [0, 0] width 0 height 0
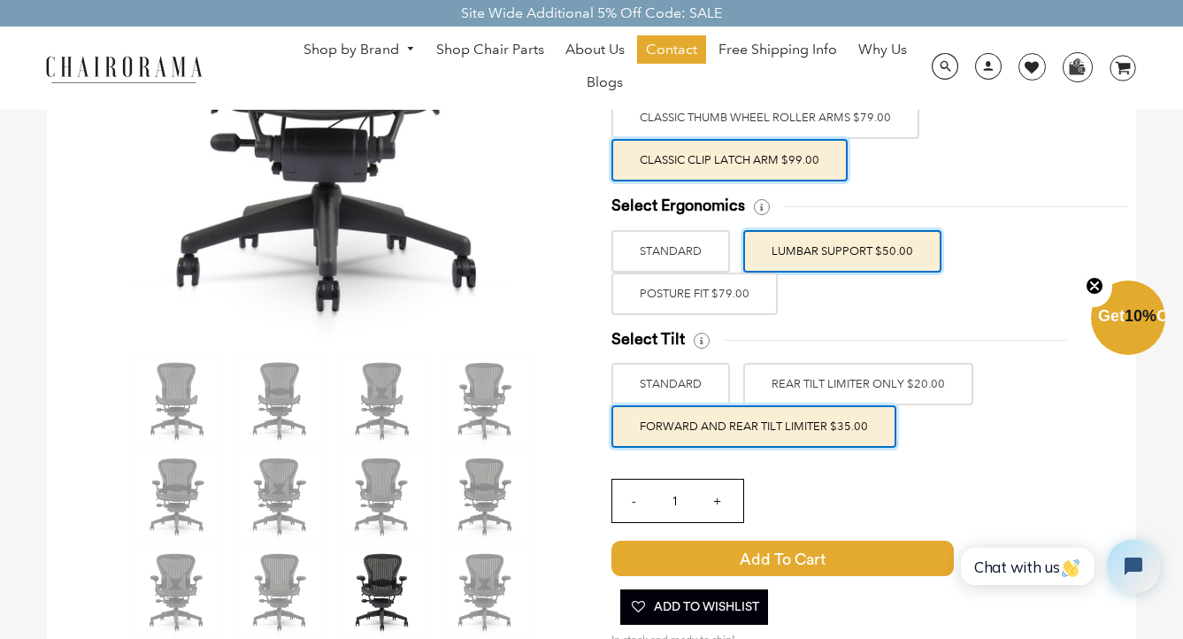
click at [923, 458] on div "Select Arm Style ARMLESS BASIC NON ADJUSTABLE ARMS $35.00 -" at bounding box center [855, 603] width 489 height 1167
click at [1020, 461] on div "Select Arm Style ARMLESS BASIC NON ADJUSTABLE ARMS $35.00 -" at bounding box center [855, 603] width 489 height 1167
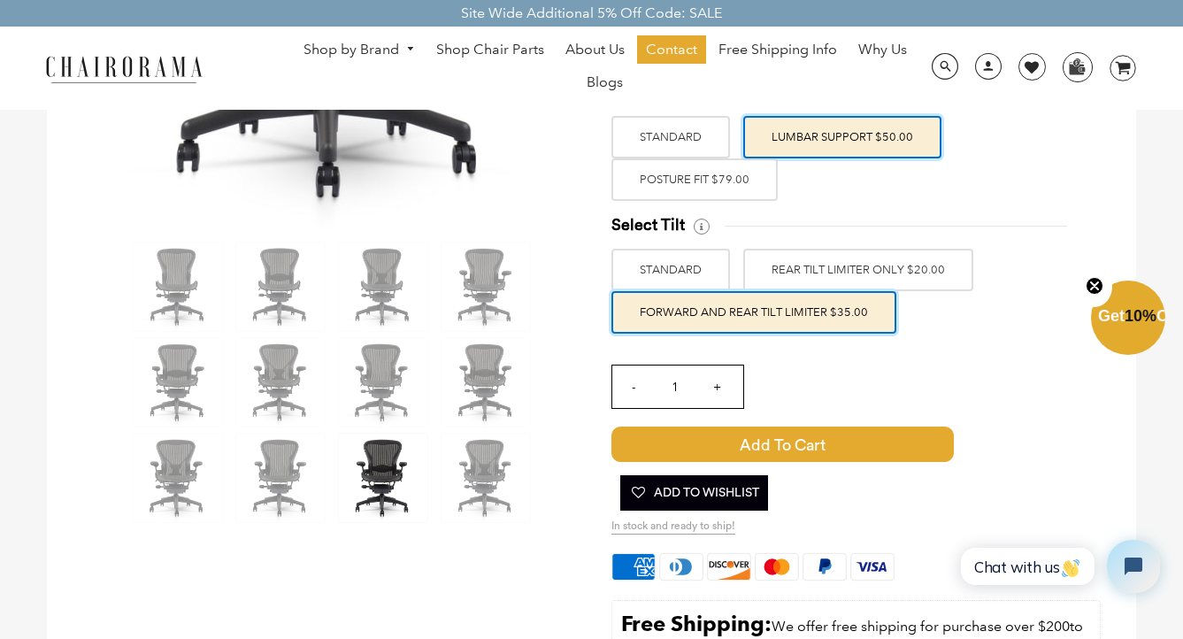
scroll to position [433, 0]
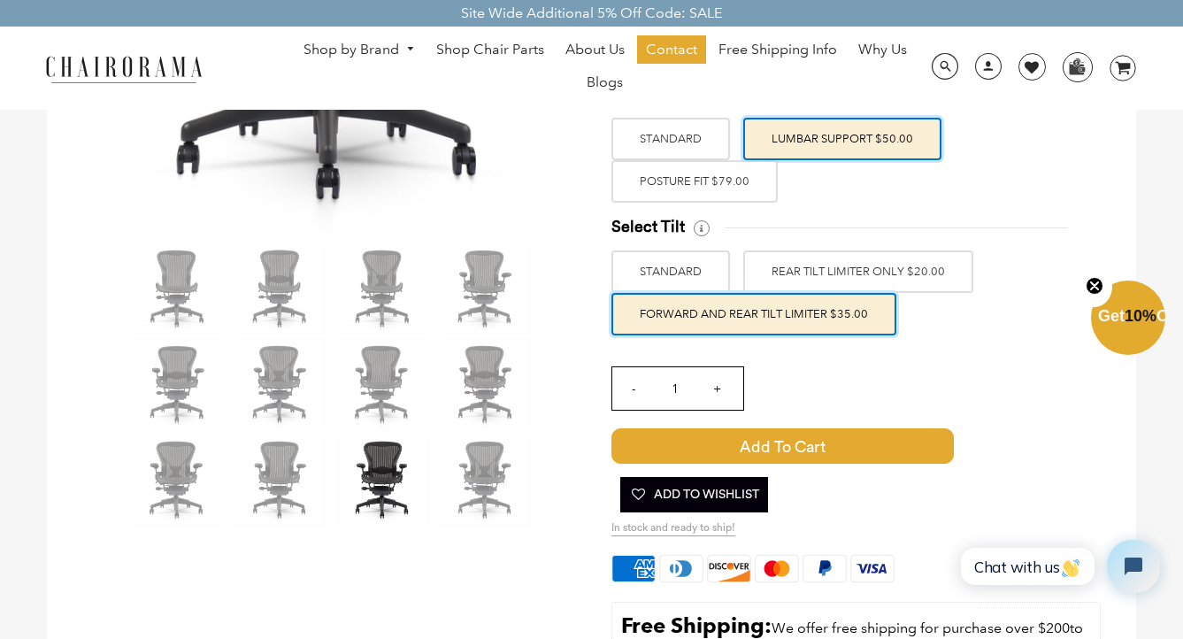
click at [884, 265] on label "REAR TILT LIMITER ONLY $20.00" at bounding box center [858, 271] width 230 height 42
click at [0, 0] on input "REAR TILT LIMITER ONLY $20.00" at bounding box center [0, 0] width 0 height 0
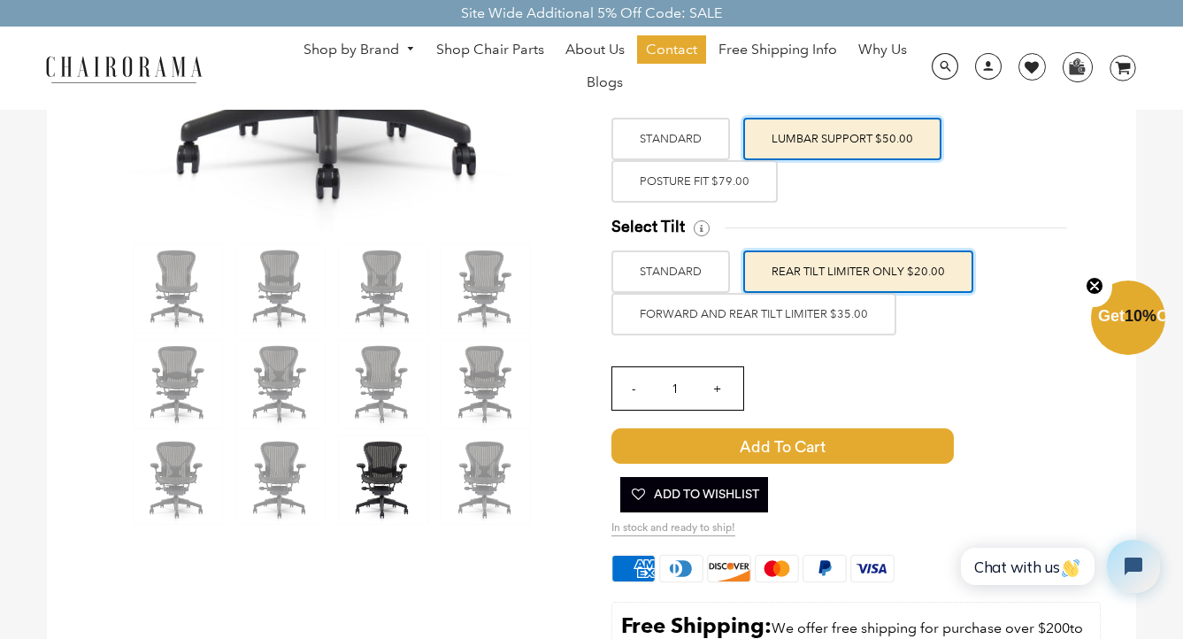
click at [1033, 402] on div "- 1 +" at bounding box center [855, 393] width 489 height 70
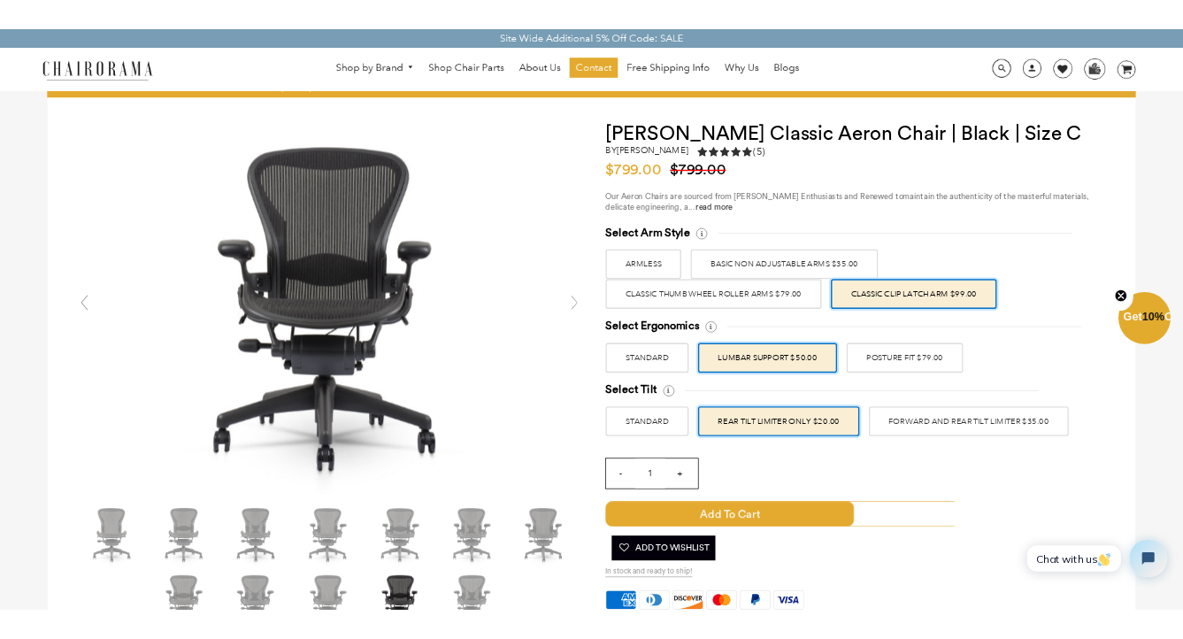
scroll to position [19, 0]
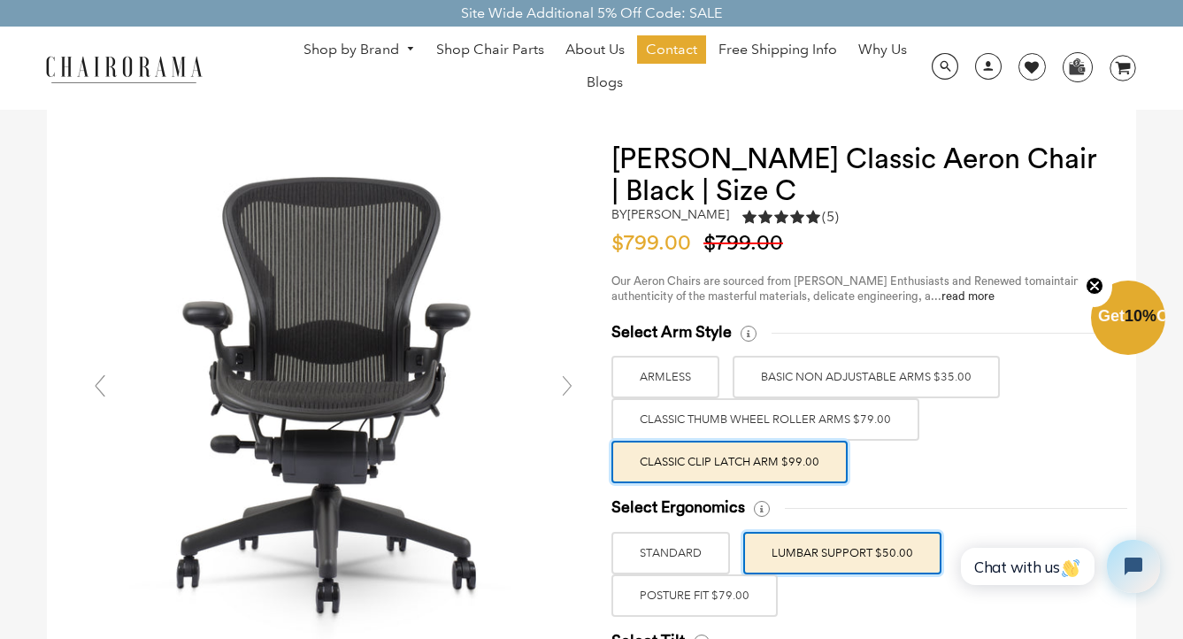
click at [984, 220] on div "by [PERSON_NAME] 5.0 rating (5 votes) (5)" at bounding box center [855, 219] width 489 height 24
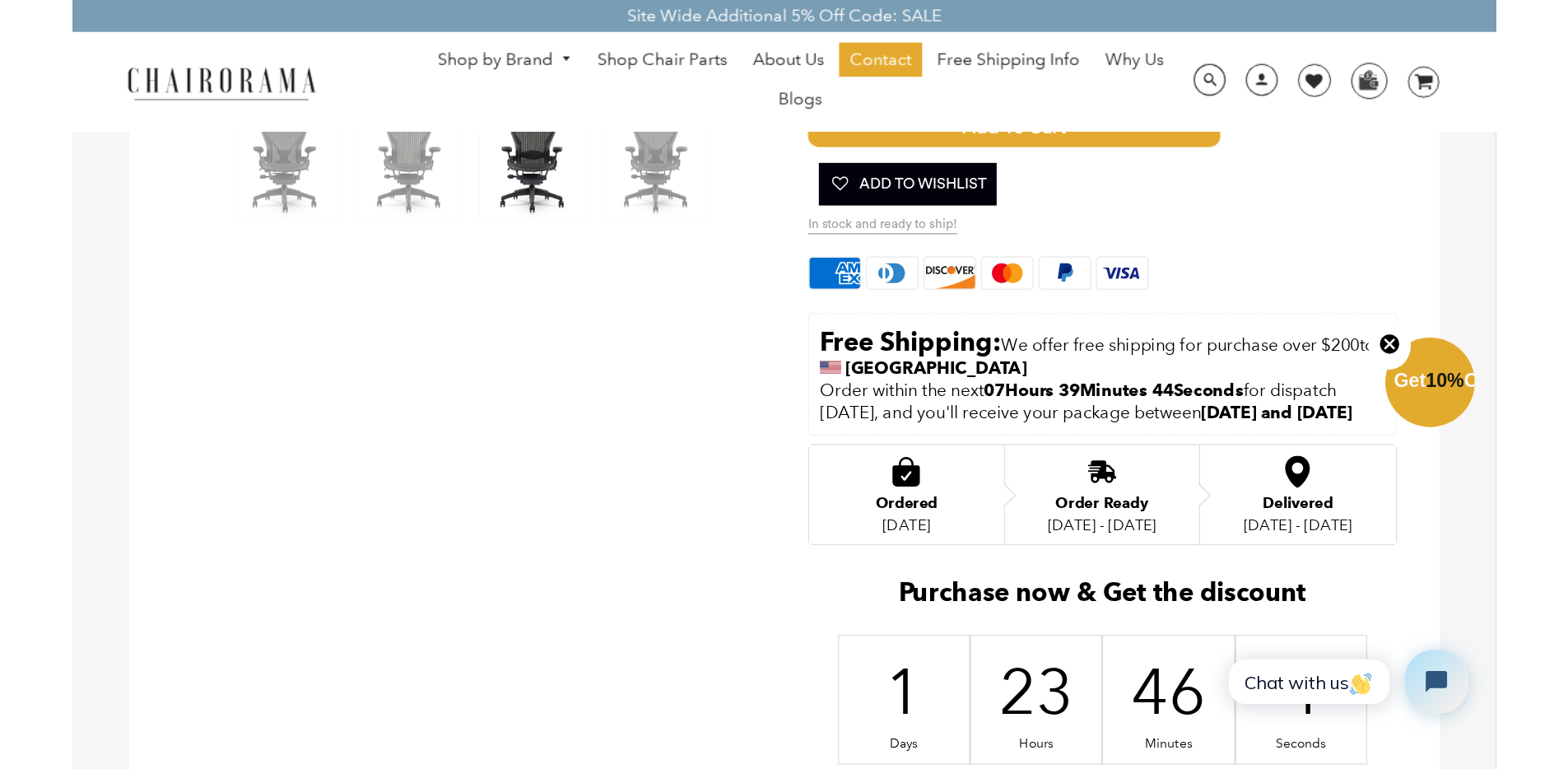
scroll to position [0, 0]
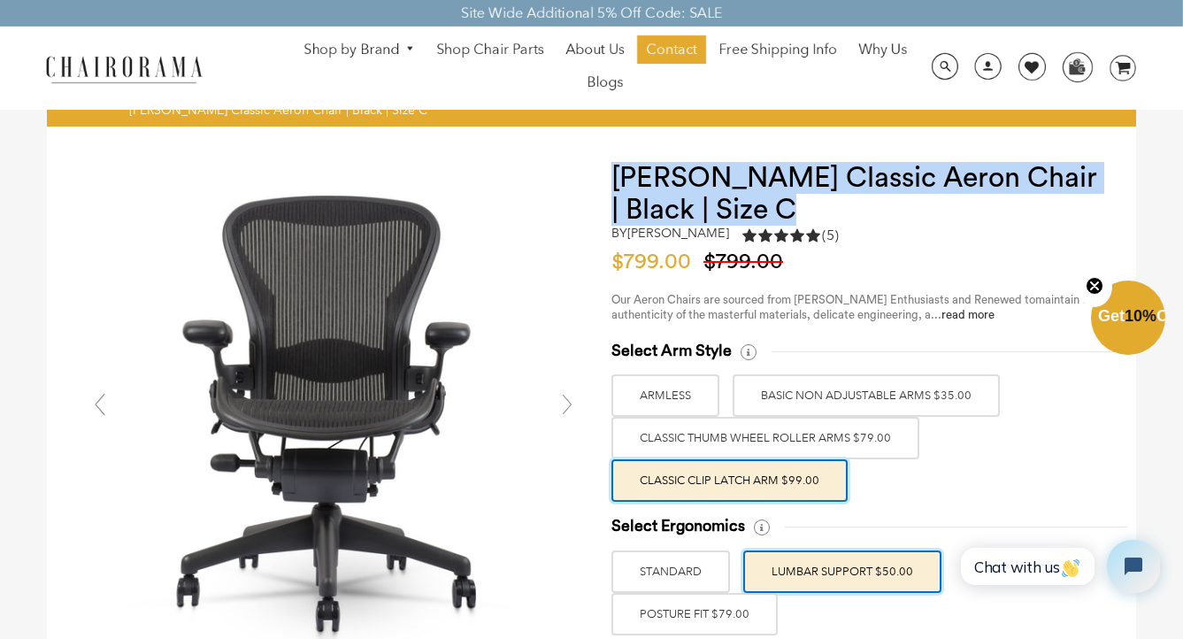
drag, startPoint x: 611, startPoint y: 173, endPoint x: 794, endPoint y: 204, distance: 185.7
click at [795, 204] on h1 "[PERSON_NAME] Classic Aeron Chair | Black | Size C" at bounding box center [855, 194] width 489 height 64
copy h1 "[PERSON_NAME] Classic Aeron Chair | Black | Size C"
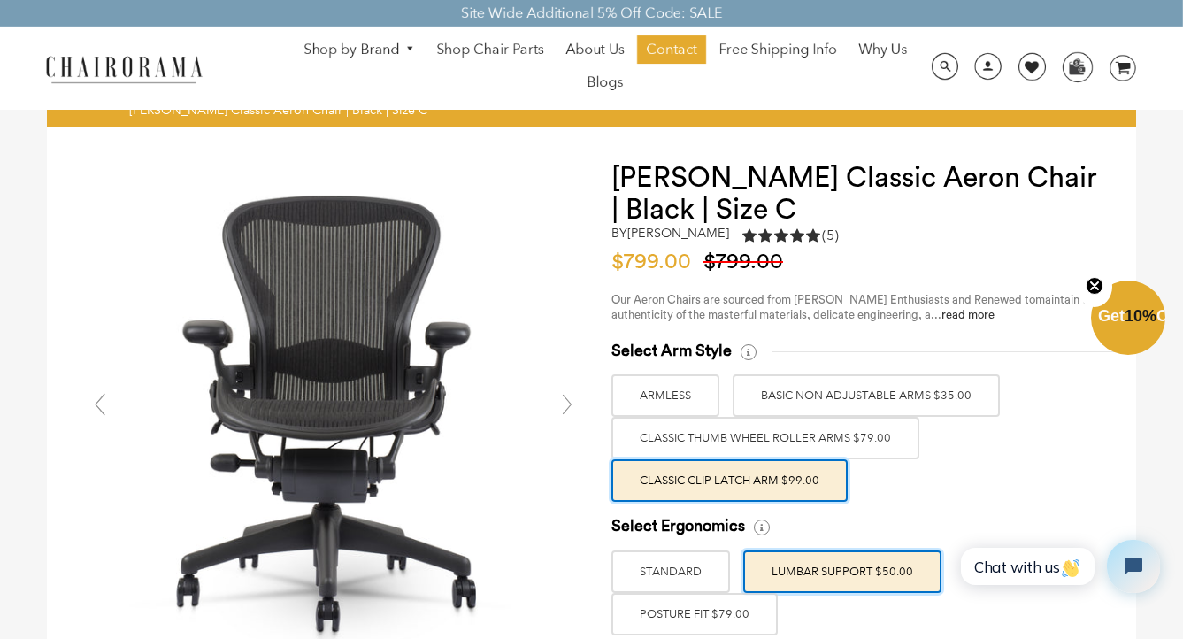
drag, startPoint x: 1158, startPoint y: 143, endPoint x: 1071, endPoint y: 214, distance: 111.9
